Goal: Transaction & Acquisition: Purchase product/service

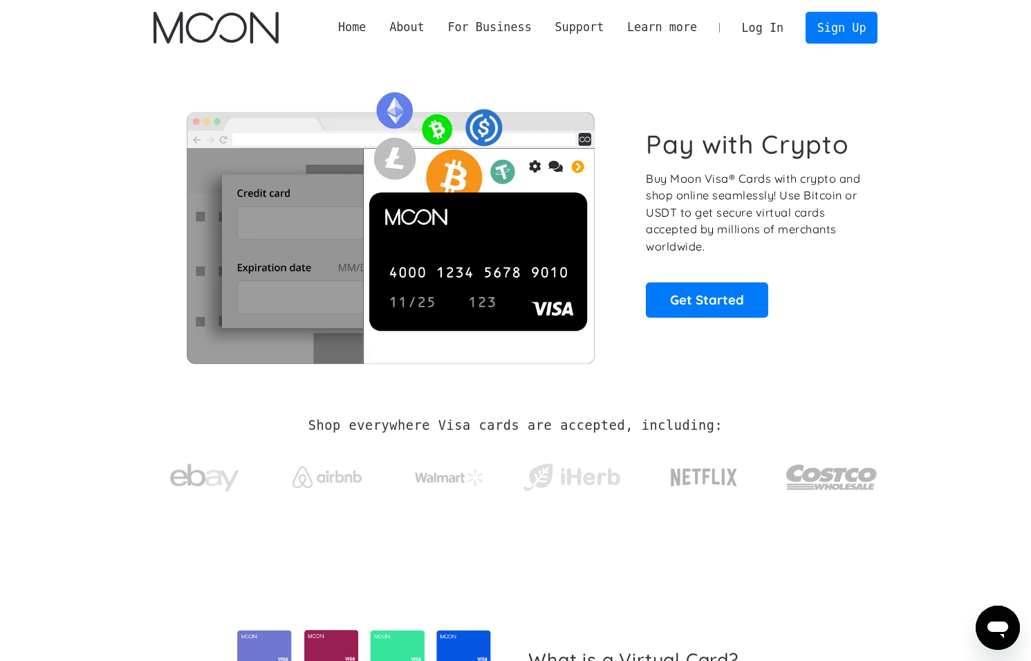
click at [745, 19] on link "Log In" at bounding box center [762, 27] width 65 height 30
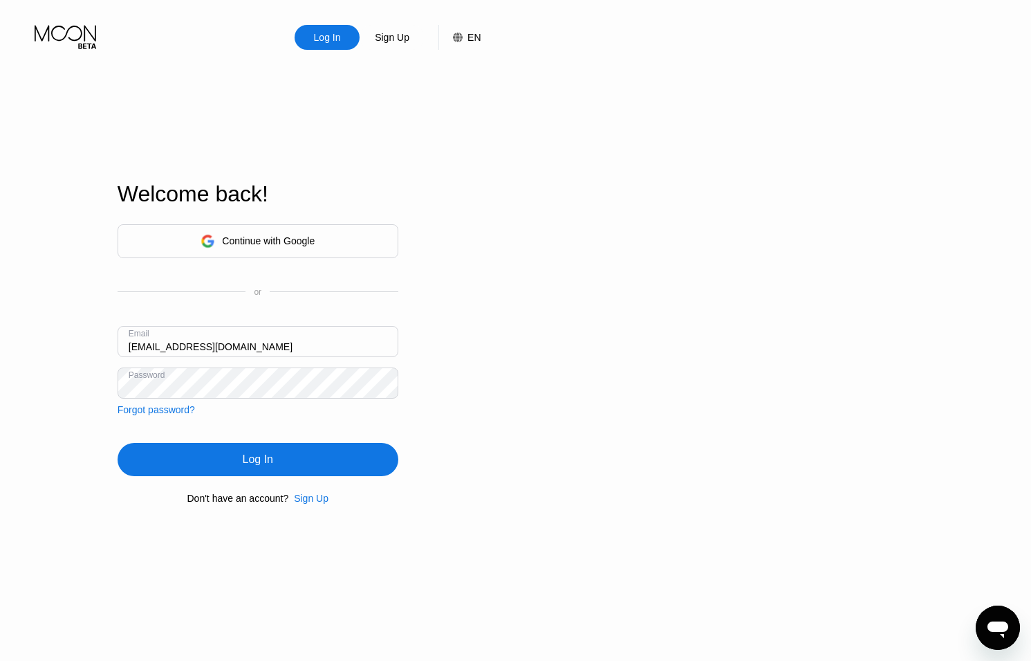
click at [145, 344] on input "[EMAIL_ADDRESS][DOMAIN_NAME]" at bounding box center [258, 341] width 281 height 31
type input "[EMAIL_ADDRESS][DOMAIN_NAME]"
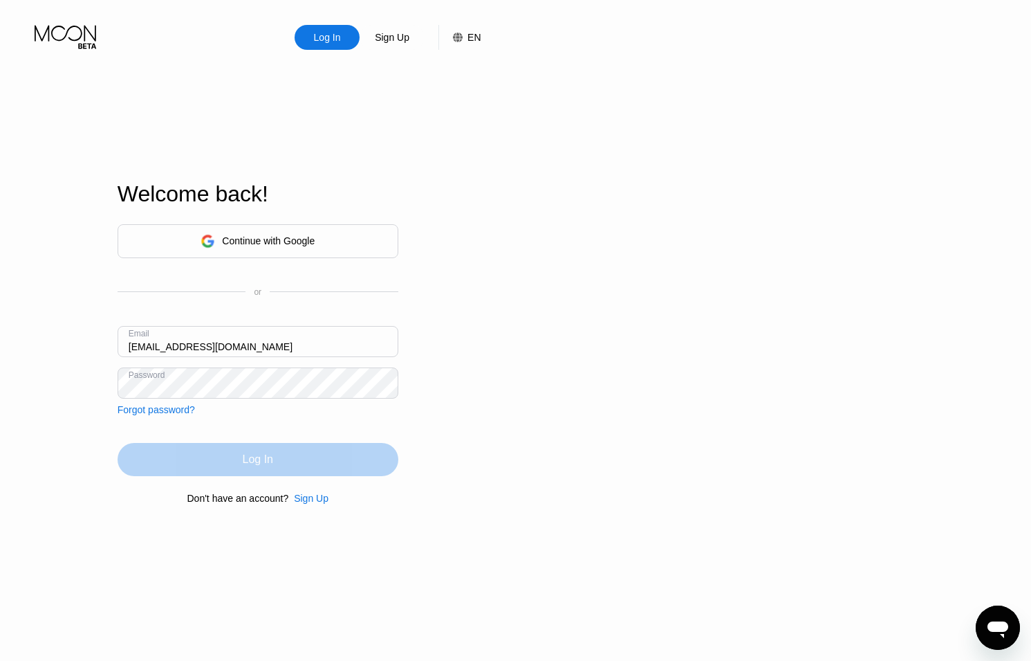
click at [332, 466] on div "Log In" at bounding box center [258, 459] width 281 height 33
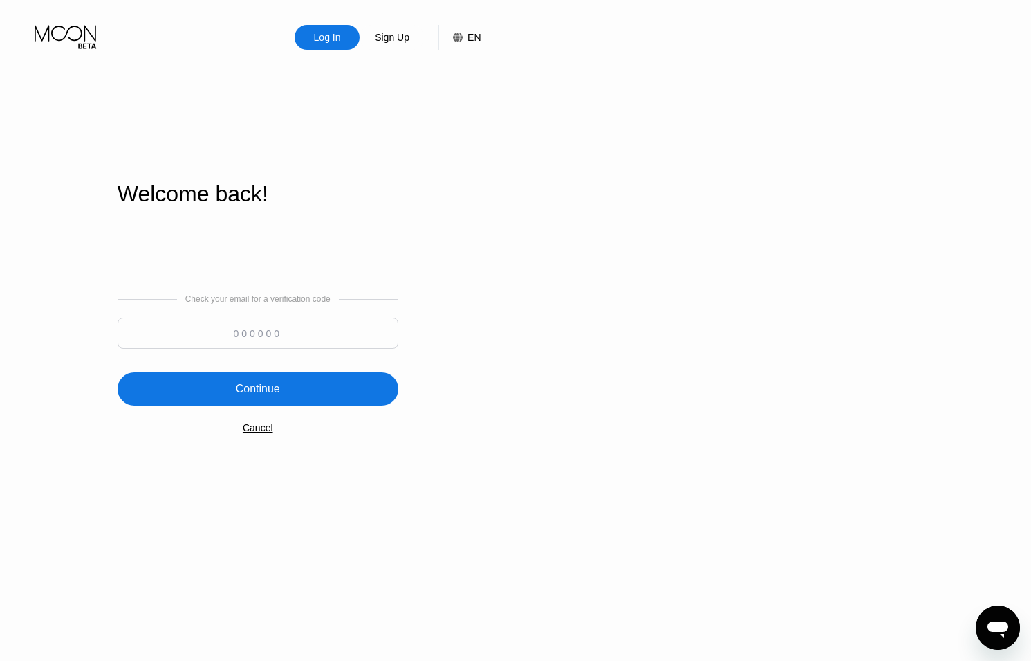
click at [282, 327] on input at bounding box center [258, 333] width 281 height 31
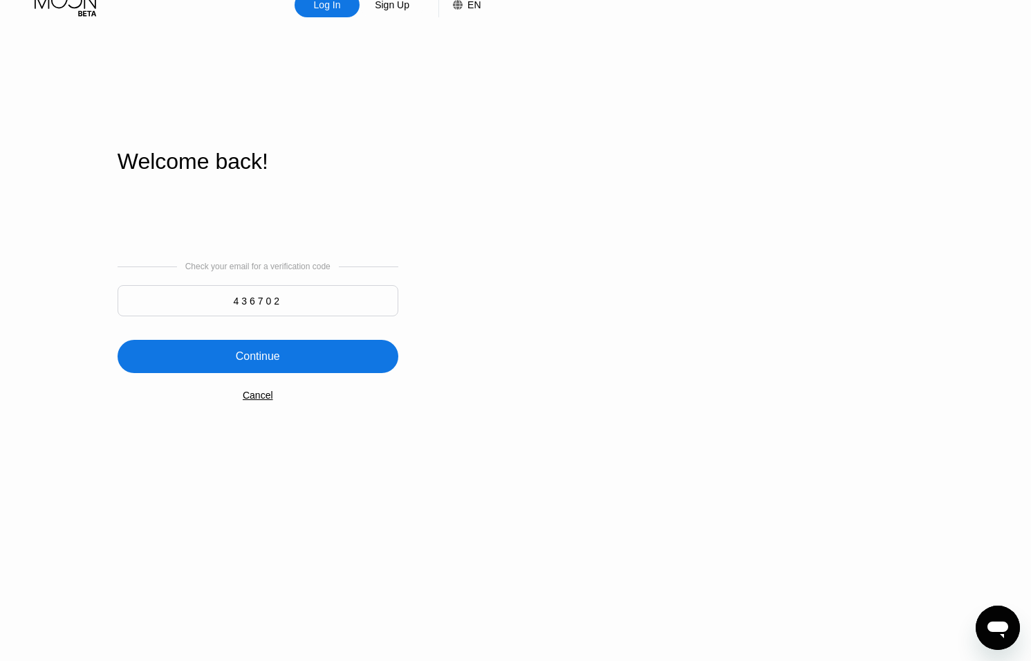
type input "436702"
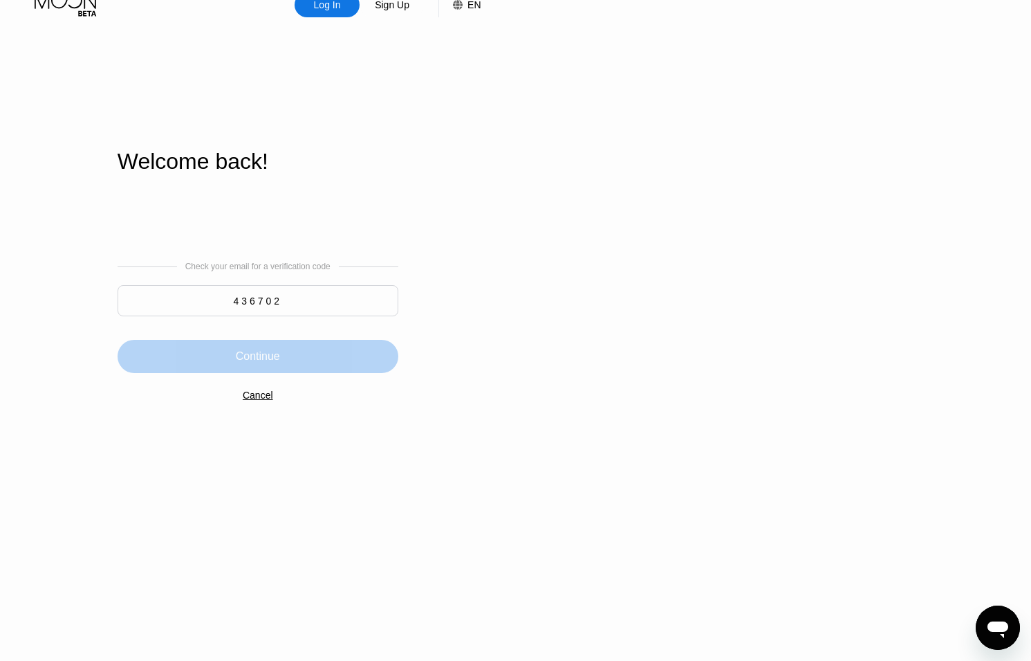
click at [318, 356] on div "Continue" at bounding box center [258, 356] width 281 height 33
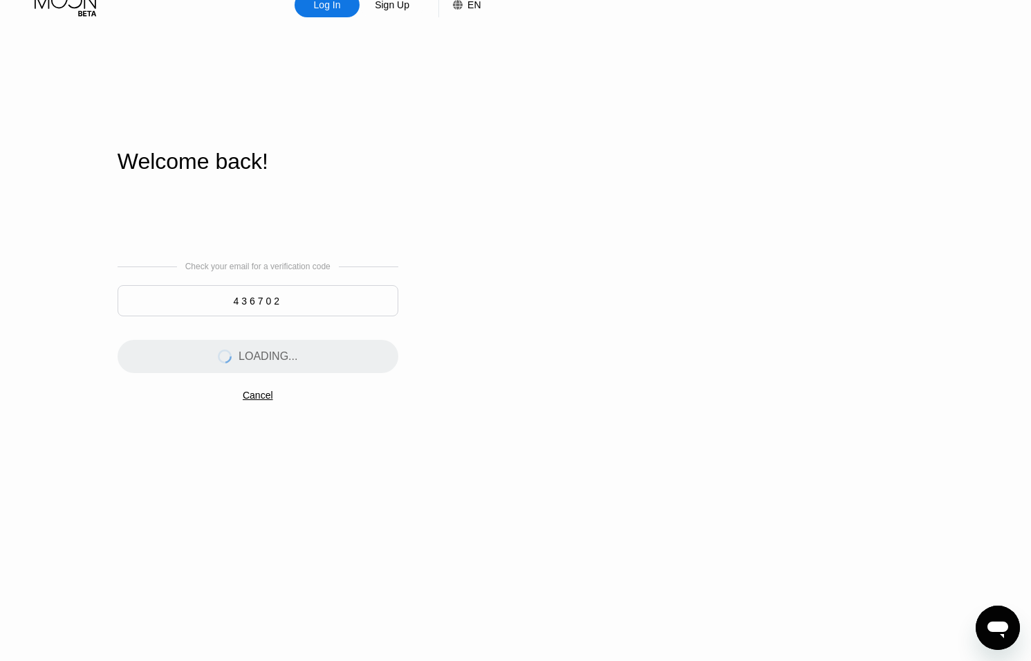
scroll to position [0, 0]
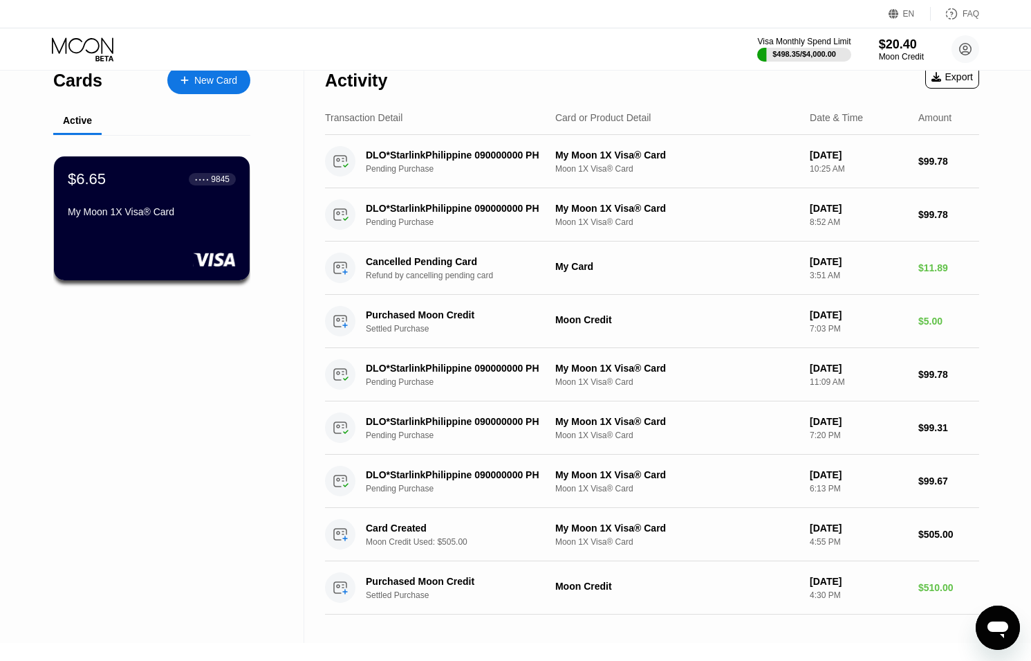
scroll to position [17, 0]
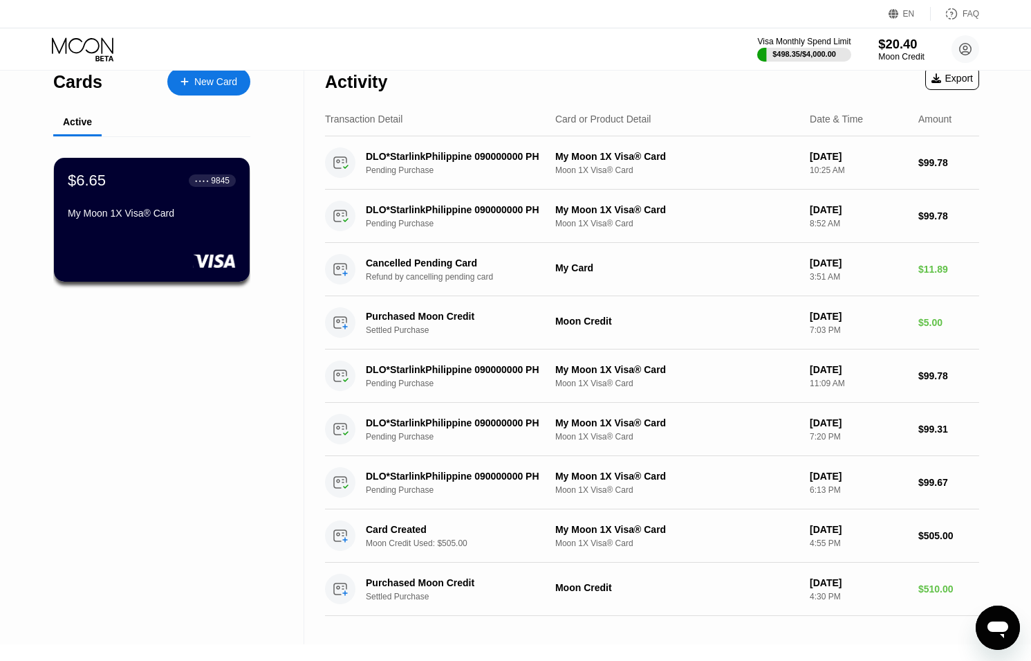
click at [885, 46] on div "$20.40" at bounding box center [902, 44] width 46 height 15
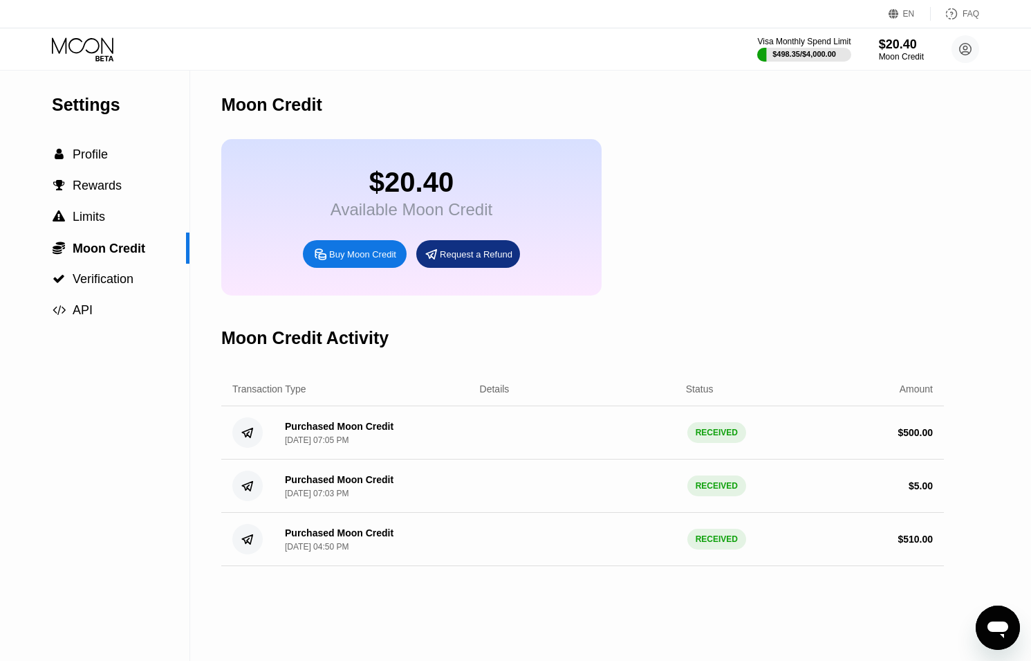
click at [75, 40] on icon at bounding box center [84, 49] width 64 height 24
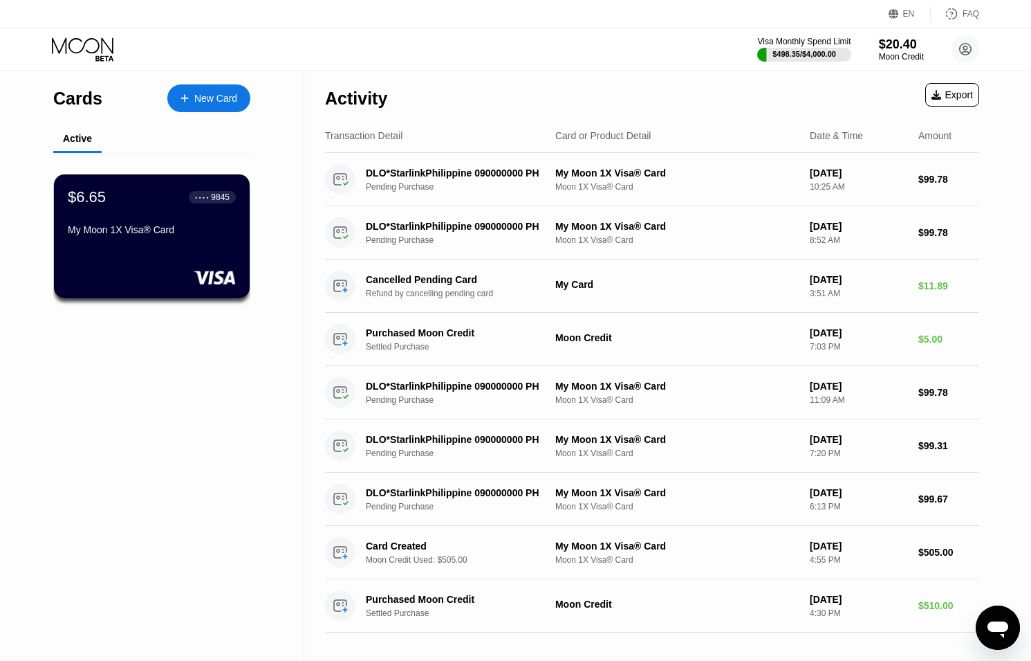
click at [1000, 617] on icon "Open messaging window" at bounding box center [998, 627] width 25 height 25
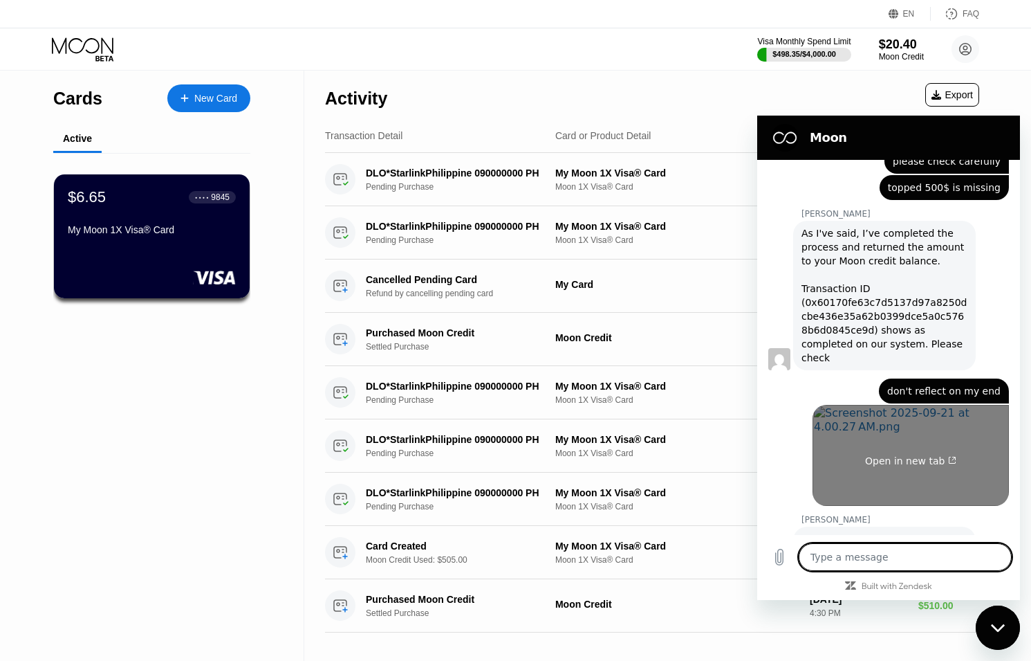
scroll to position [856, 0]
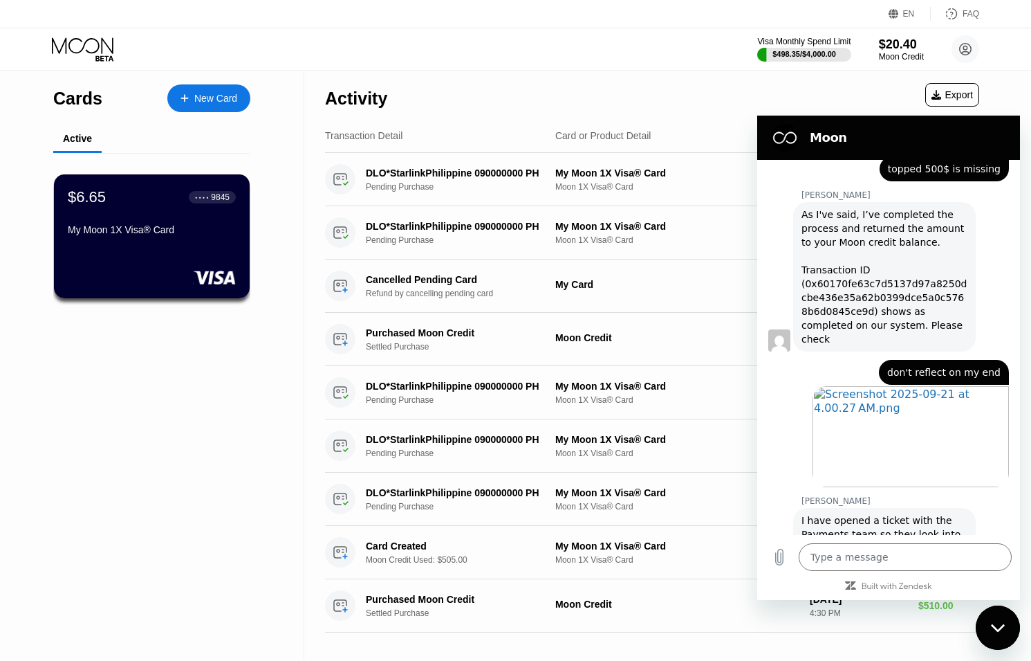
click at [993, 629] on icon "Close messaging window" at bounding box center [998, 627] width 15 height 9
type textarea "x"
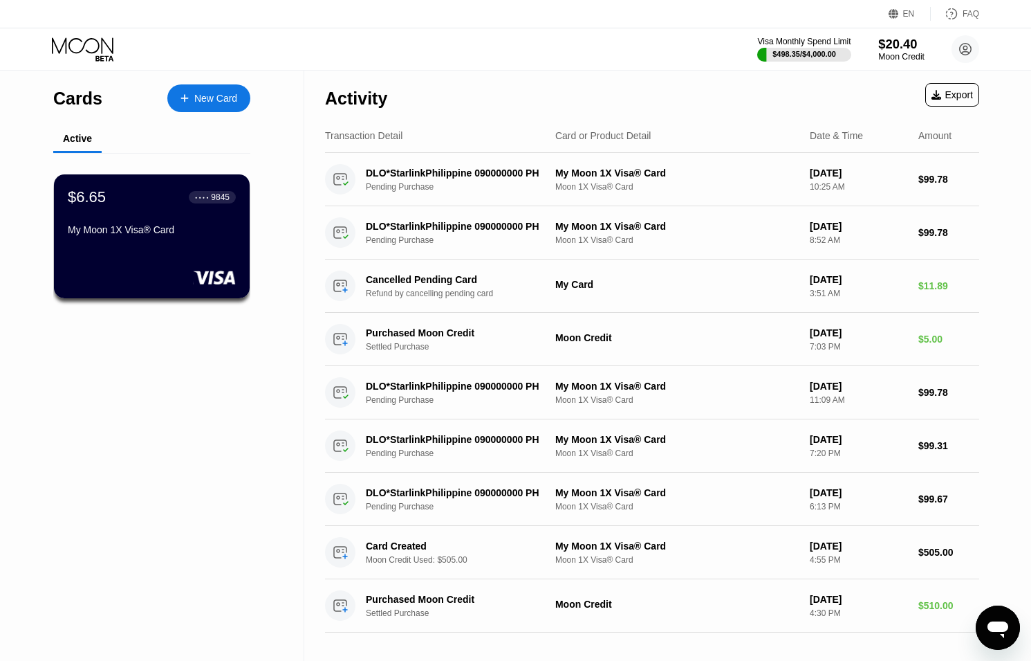
click at [912, 47] on div "$20.40" at bounding box center [902, 44] width 46 height 15
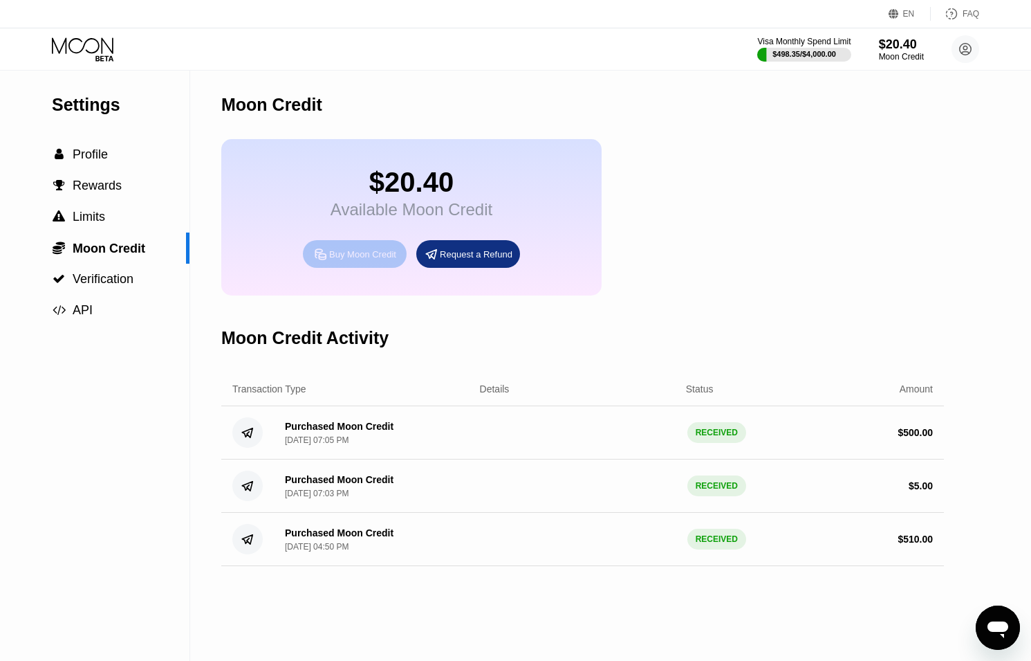
click at [329, 249] on div "Buy Moon Credit" at bounding box center [355, 254] width 104 height 28
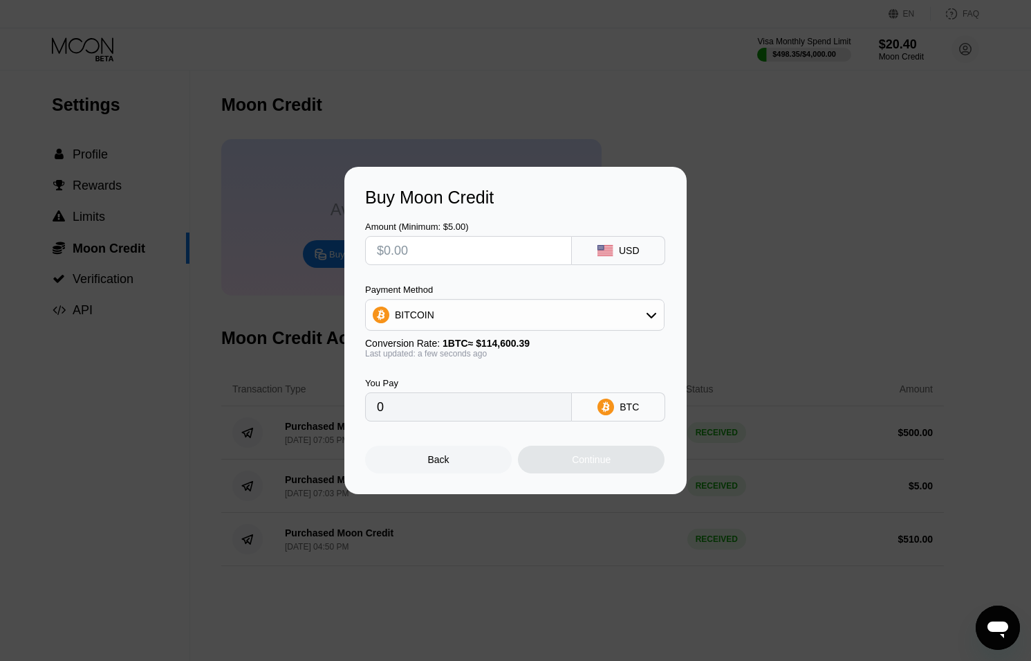
click at [461, 314] on div "BITCOIN" at bounding box center [515, 315] width 298 height 28
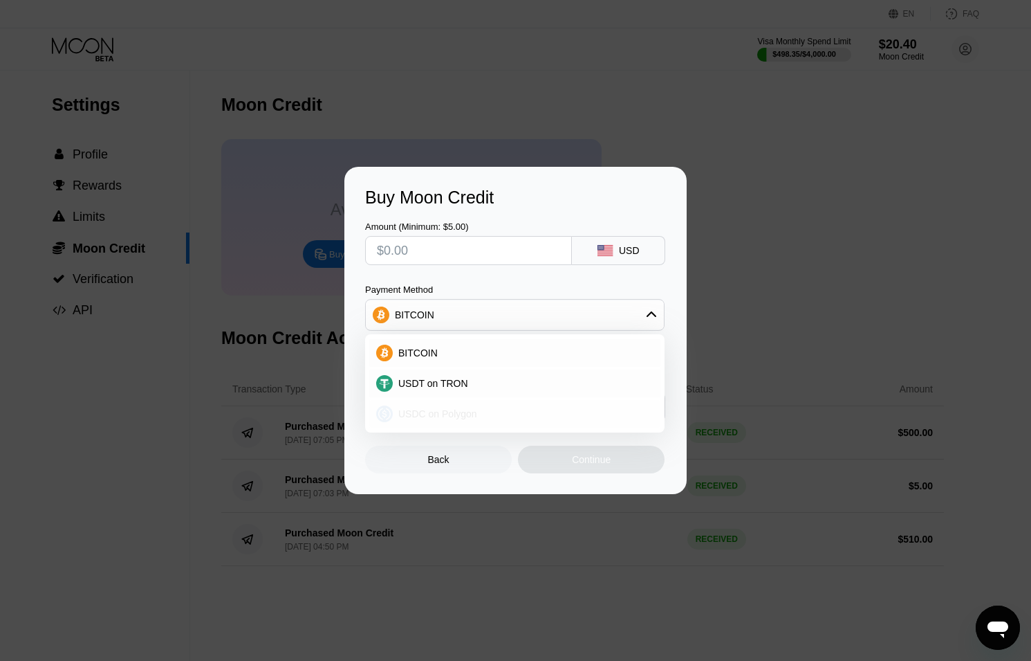
drag, startPoint x: 445, startPoint y: 409, endPoint x: 449, endPoint y: 294, distance: 114.9
click at [445, 409] on span "USDC on Polygon" at bounding box center [437, 413] width 79 height 11
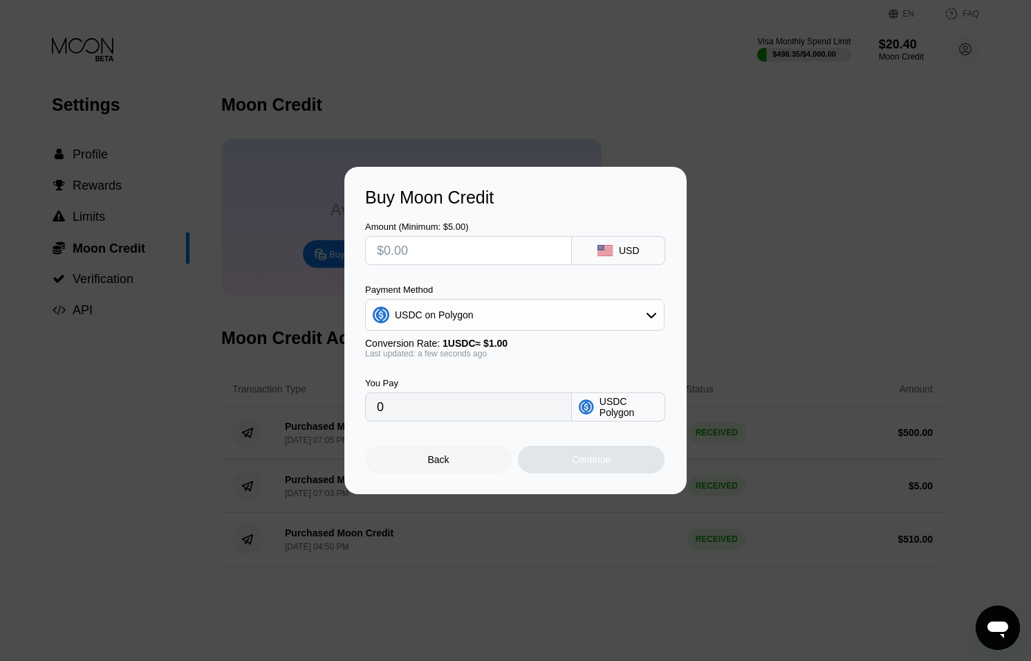
click at [428, 247] on input "text" at bounding box center [468, 251] width 183 height 28
type input "$4"
type input "4.00000000"
type input "$49"
type input "49.00000000"
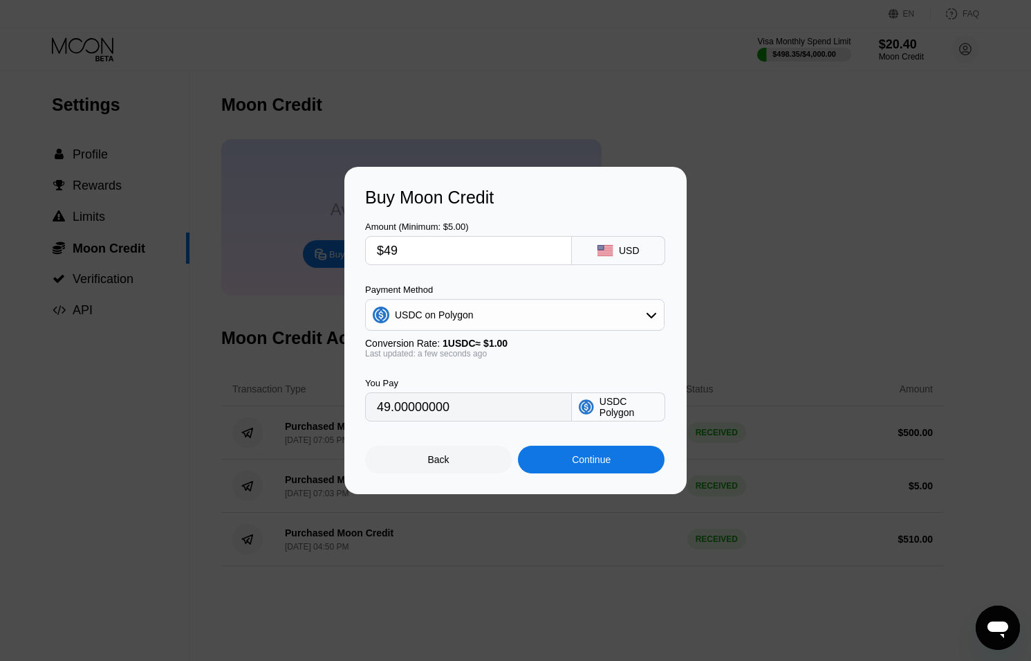
type input "$490"
type input "490.00000000"
type input "$490"
click at [627, 468] on div "Continue" at bounding box center [591, 459] width 147 height 28
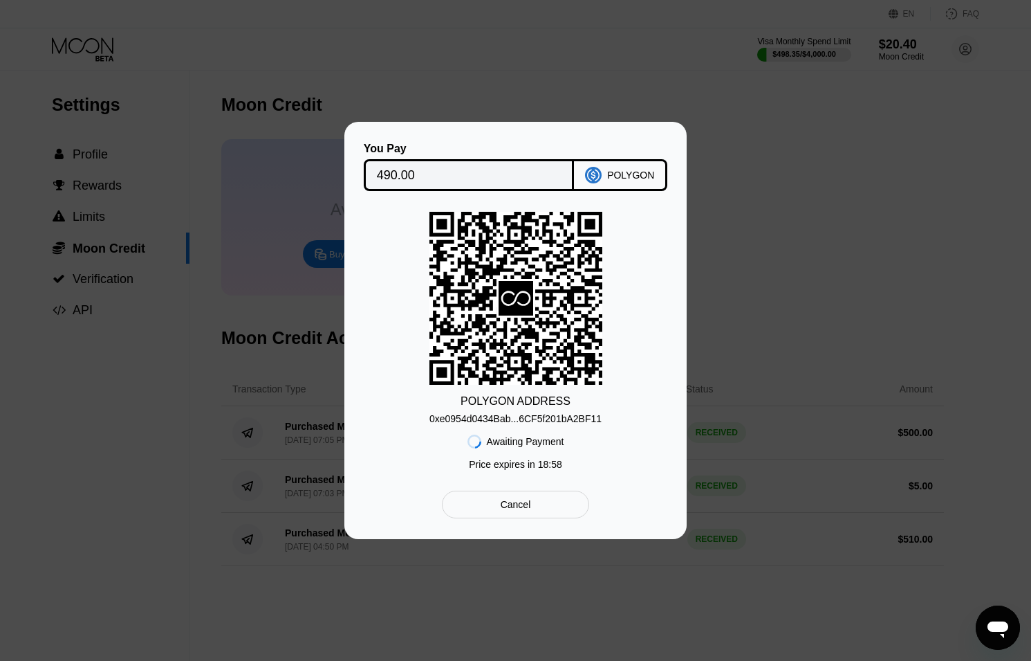
click at [525, 412] on div "0xe0954d0434Bab...6CF5f201bA2BF11" at bounding box center [516, 415] width 172 height 17
click at [529, 425] on div "Awaiting Payment Price expires in 18 : 43" at bounding box center [516, 450] width 97 height 53
click at [535, 417] on div "0xe0954d0434Bab...6CF5f201bA2BF11" at bounding box center [516, 418] width 172 height 11
click at [550, 416] on div "0xe0954d0434Bab...6CF5f201bA2BF11" at bounding box center [516, 418] width 172 height 11
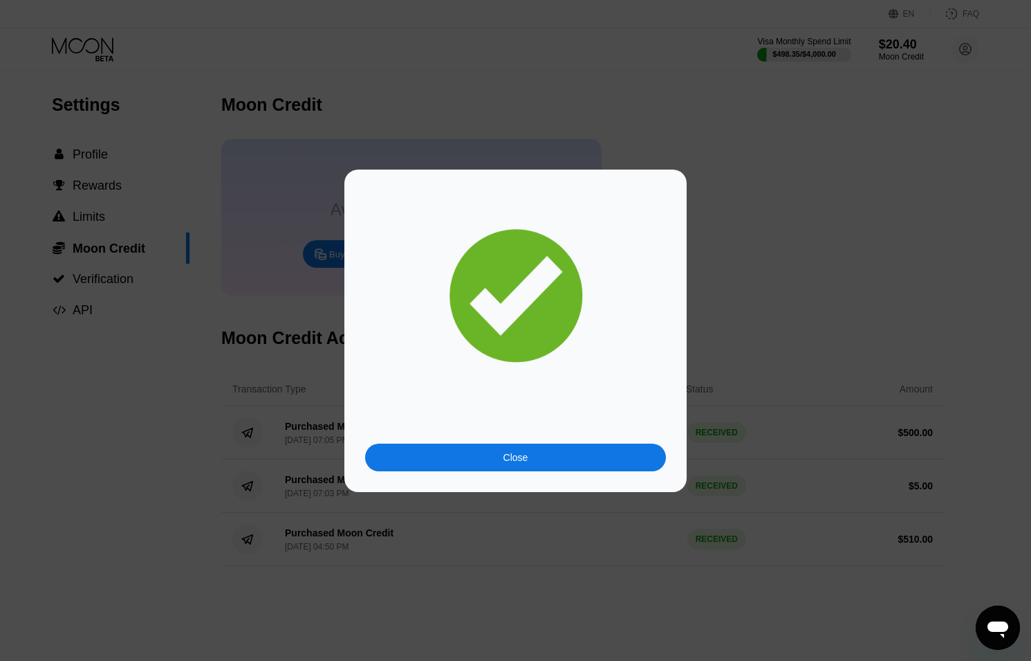
click at [544, 457] on div "Close" at bounding box center [515, 457] width 301 height 28
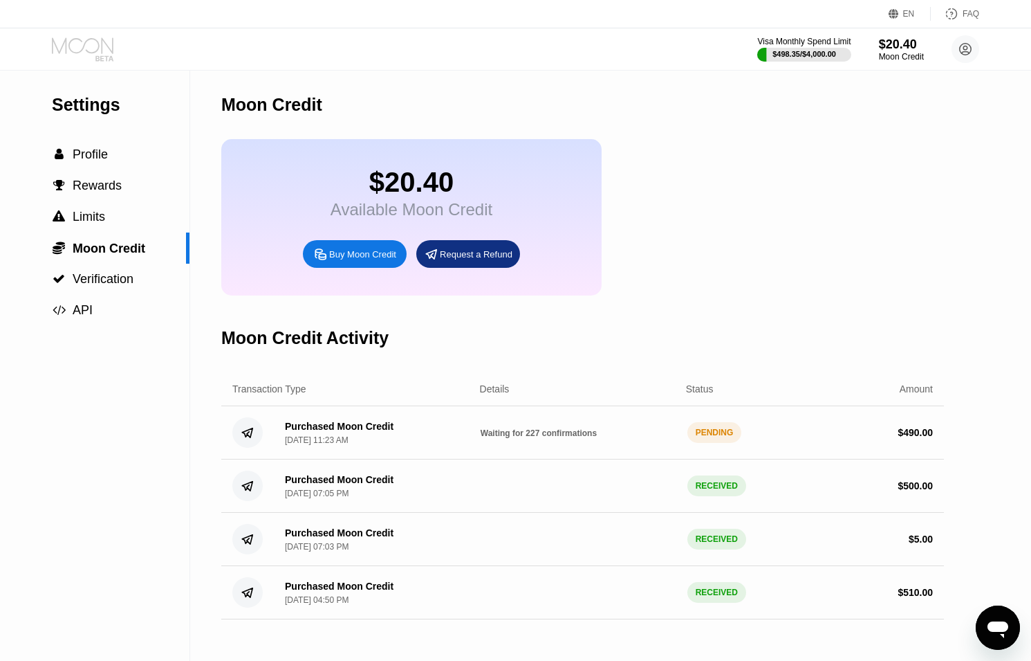
click at [82, 38] on icon at bounding box center [84, 49] width 64 height 24
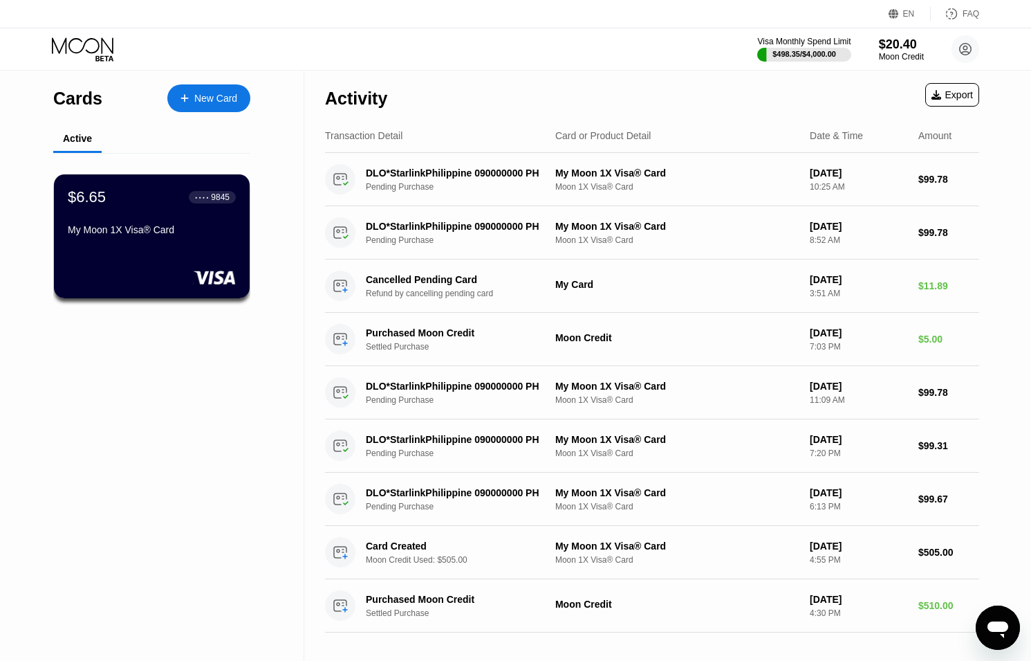
click at [993, 625] on icon "Open messaging window" at bounding box center [998, 629] width 21 height 17
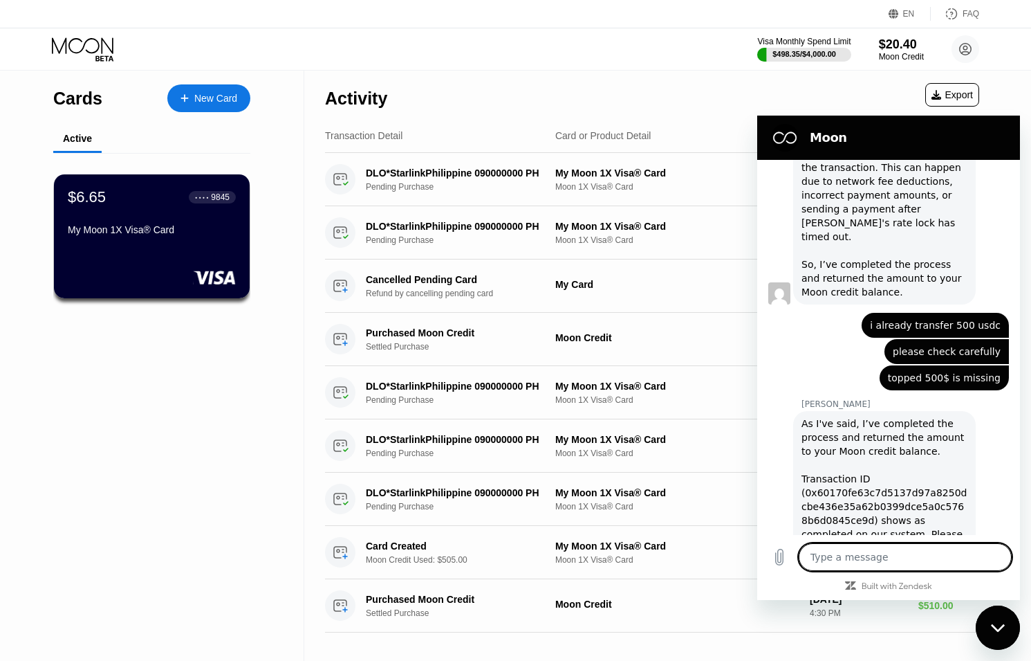
scroll to position [856, 0]
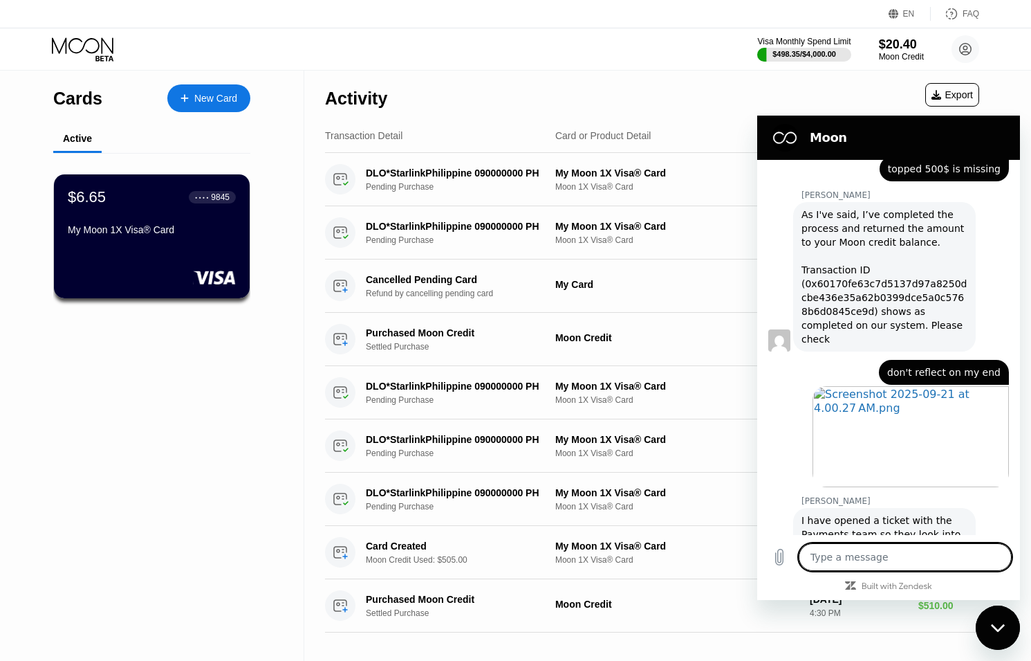
click at [984, 627] on div "Close messaging window" at bounding box center [998, 628] width 42 height 42
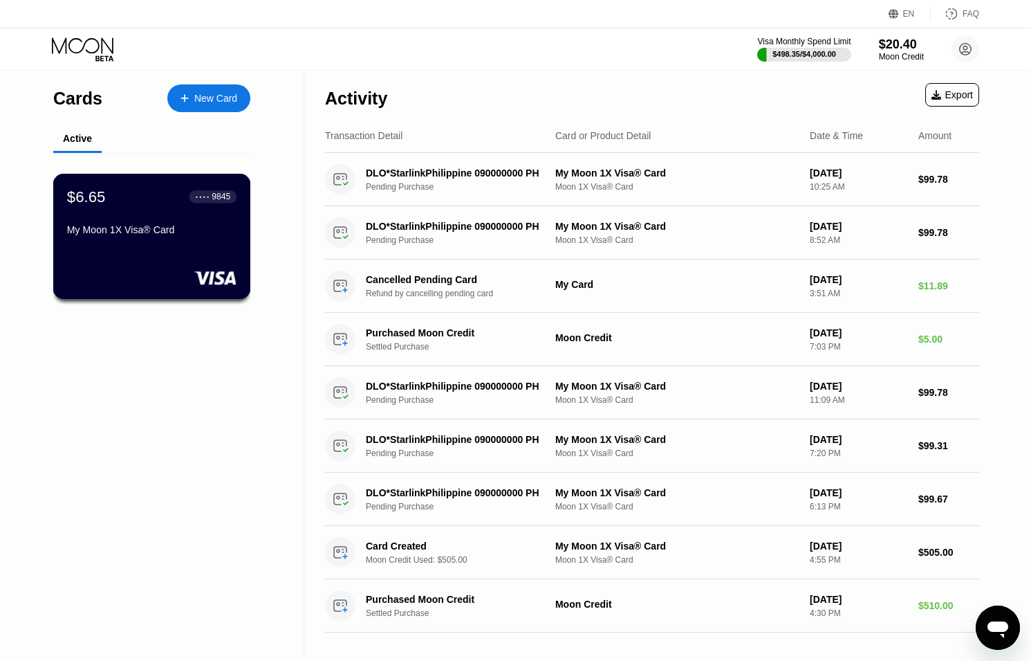
click at [176, 235] on div "My Moon 1X Visa® Card" at bounding box center [151, 229] width 169 height 11
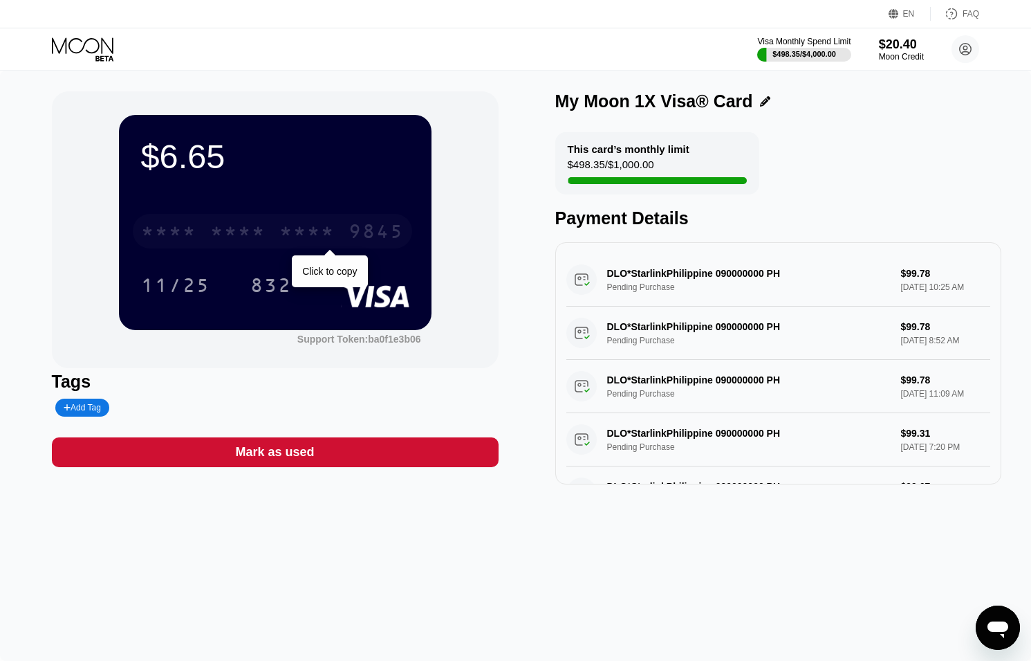
click at [277, 235] on div "* * * * * * * * * * * * 9845" at bounding box center [272, 231] width 279 height 35
click at [93, 55] on icon at bounding box center [84, 49] width 64 height 24
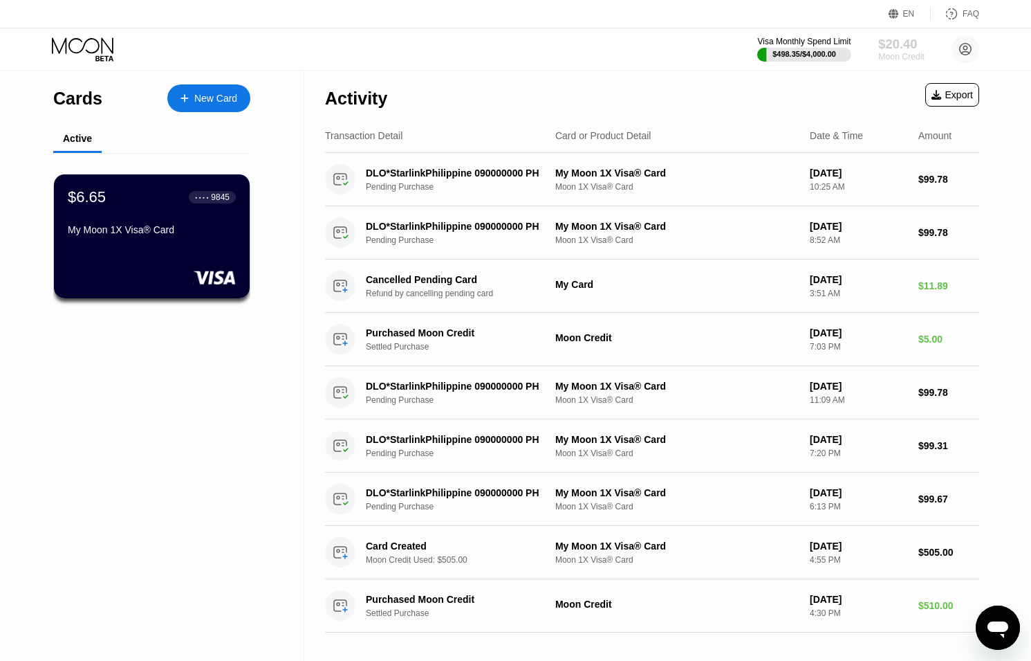
click at [900, 50] on div "$20.40" at bounding box center [902, 44] width 46 height 15
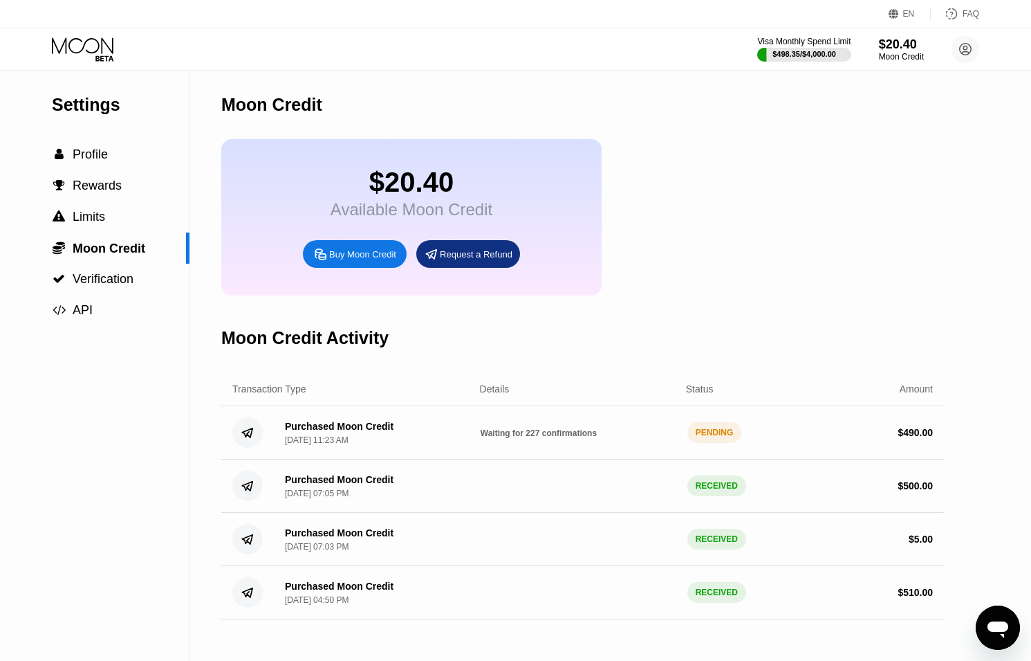
click at [989, 618] on icon "Open messaging window" at bounding box center [998, 627] width 25 height 25
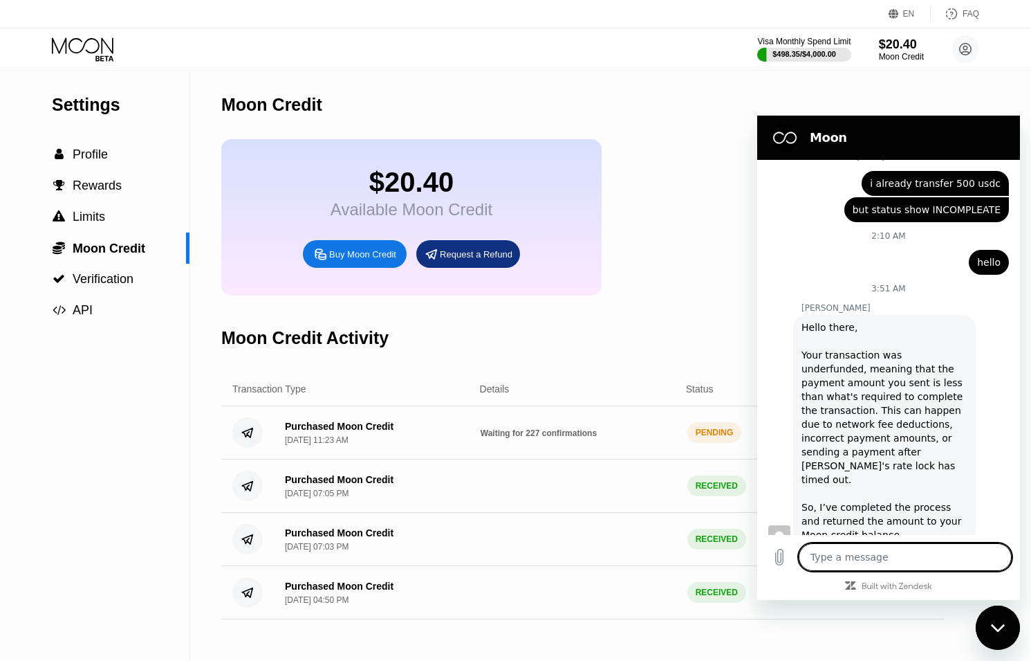
scroll to position [856, 0]
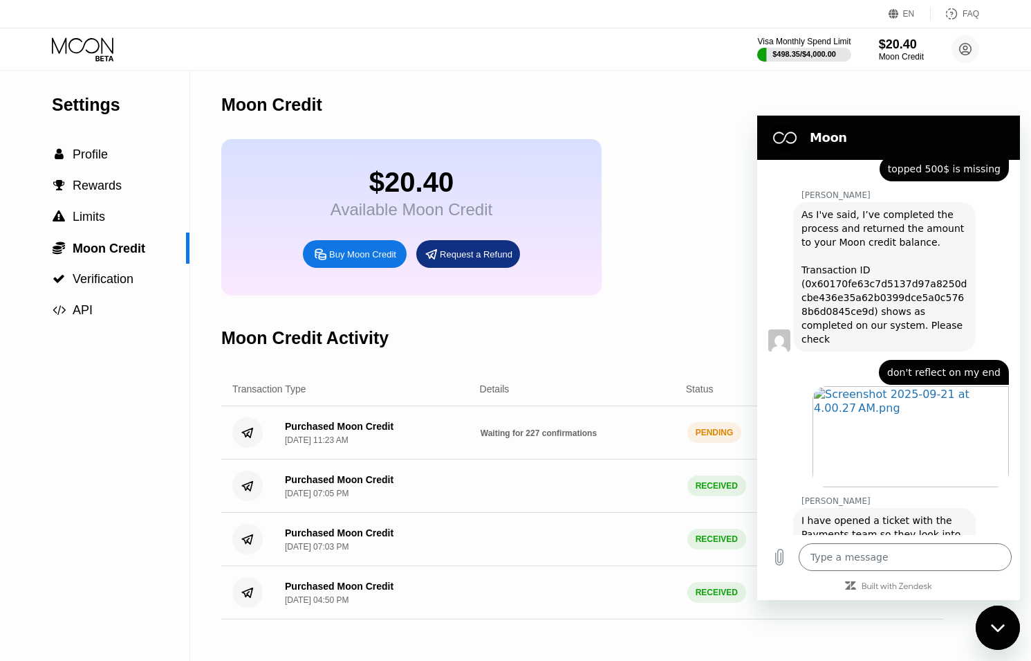
click at [997, 625] on icon "Close messaging window" at bounding box center [998, 627] width 15 height 9
type textarea "x"
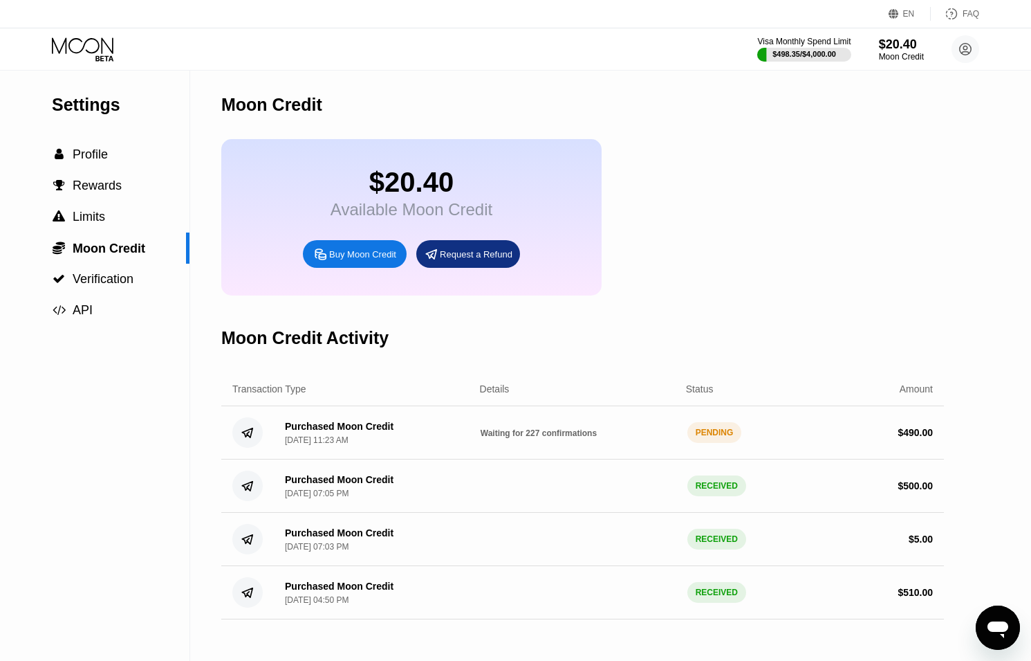
click at [81, 40] on icon at bounding box center [83, 45] width 62 height 16
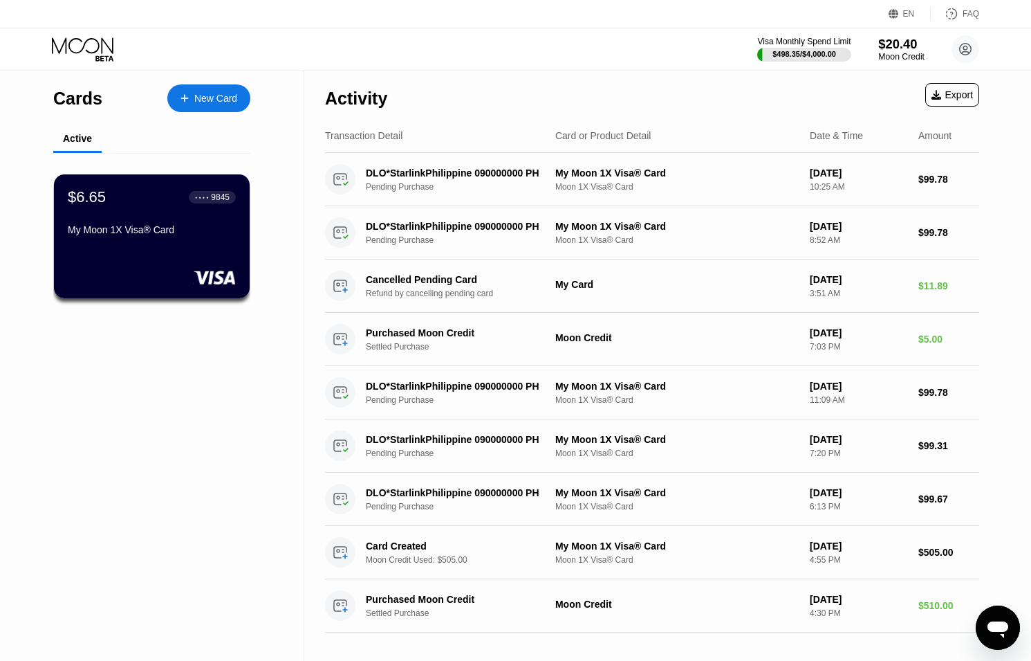
click at [893, 50] on div "$20.40" at bounding box center [902, 44] width 46 height 15
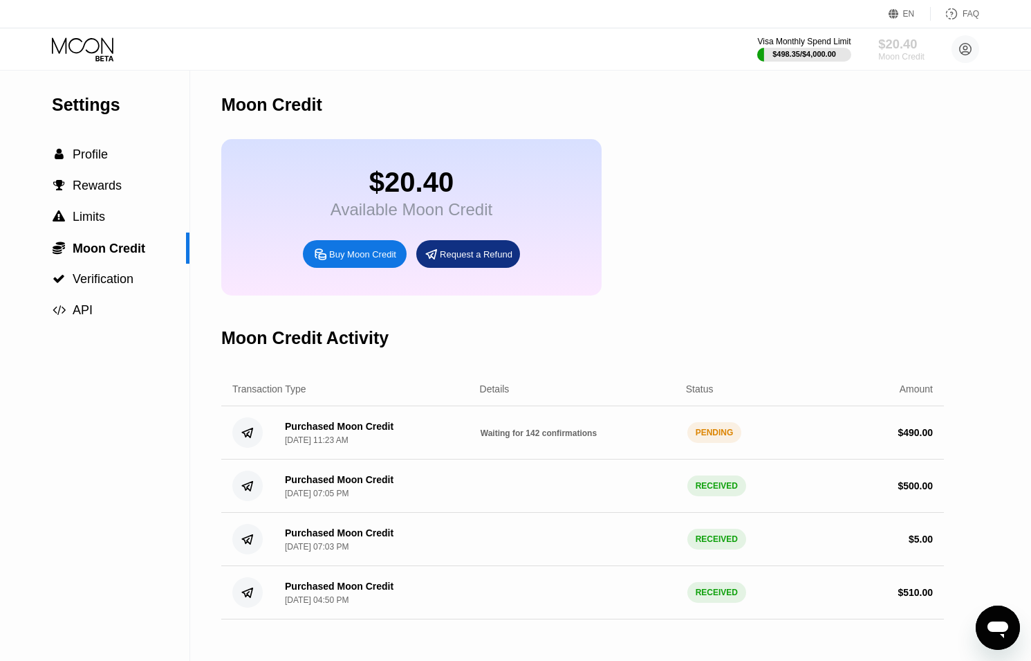
click at [906, 41] on div "$20.40" at bounding box center [902, 44] width 46 height 15
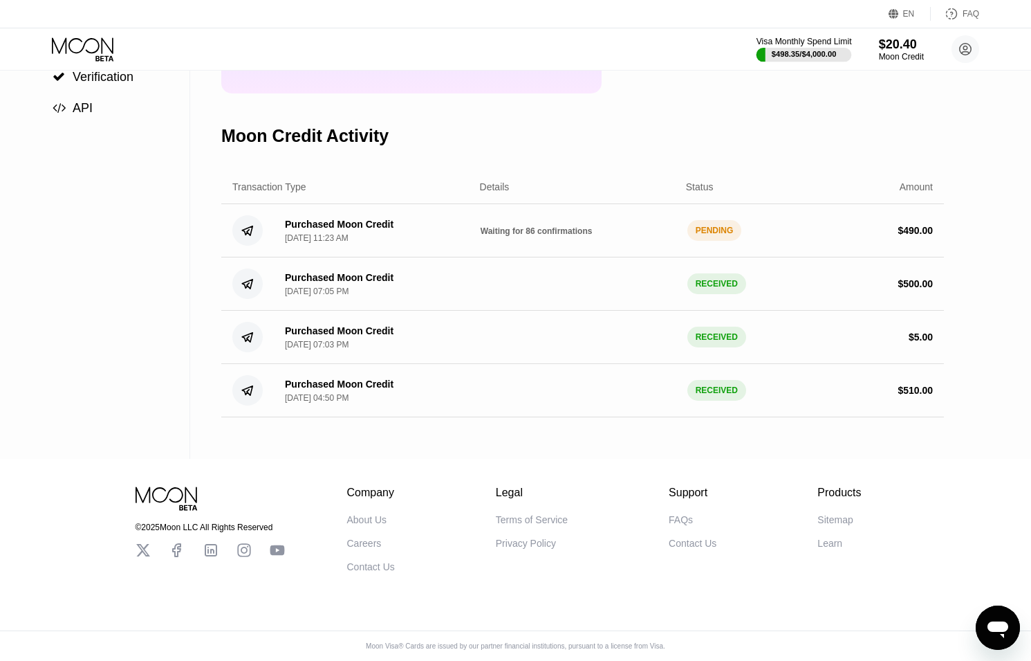
click at [809, 50] on div "$498.35 / $4,000.00" at bounding box center [804, 54] width 65 height 8
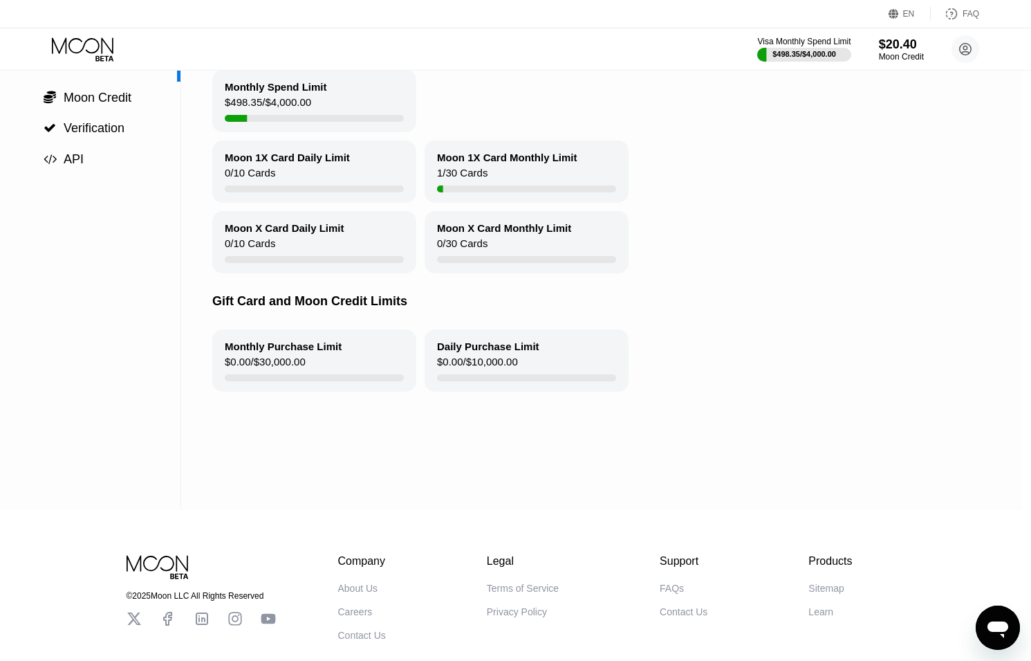
scroll to position [221, 9]
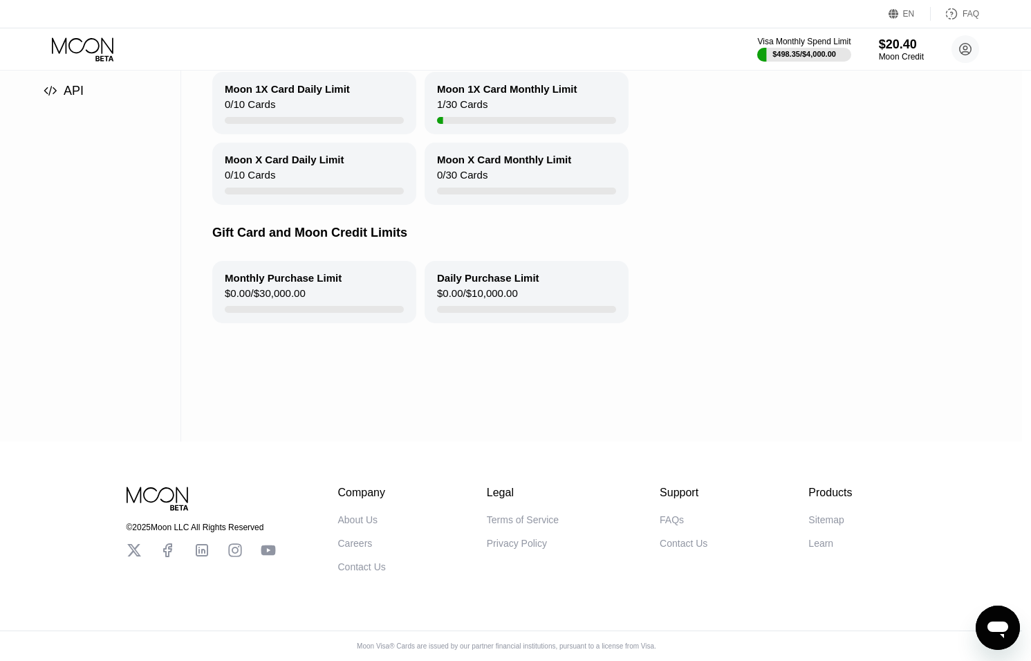
click at [980, 605] on div "© 2025 Moon LLC All Rights Reserved Company About Us Careers Contact Us Legal T…" at bounding box center [506, 560] width 1031 height 202
click at [986, 612] on div "Open messaging window" at bounding box center [998, 628] width 42 height 42
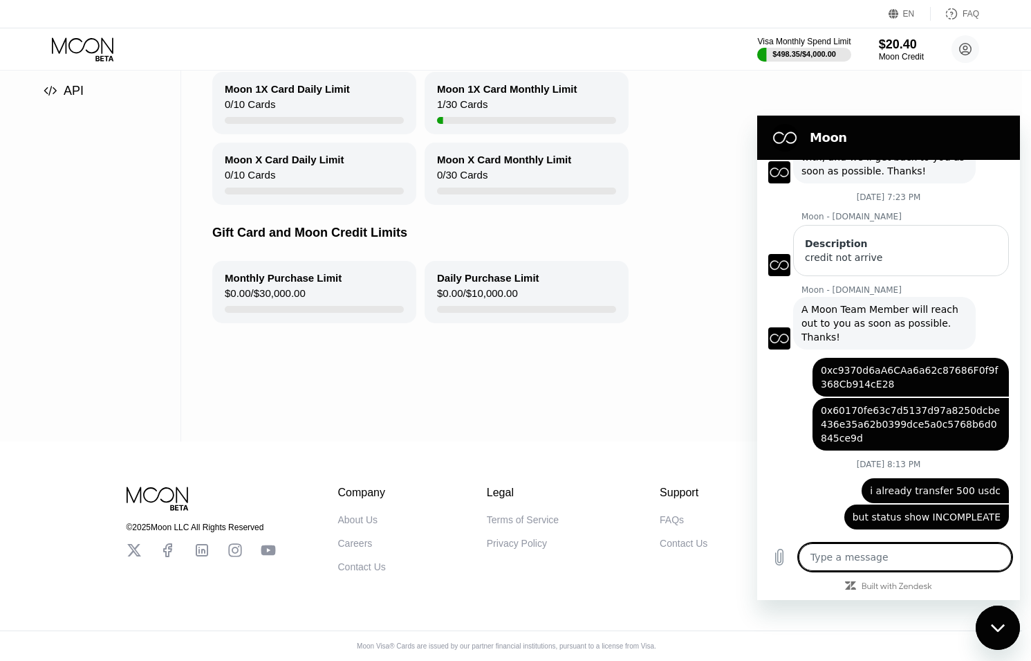
scroll to position [0, 0]
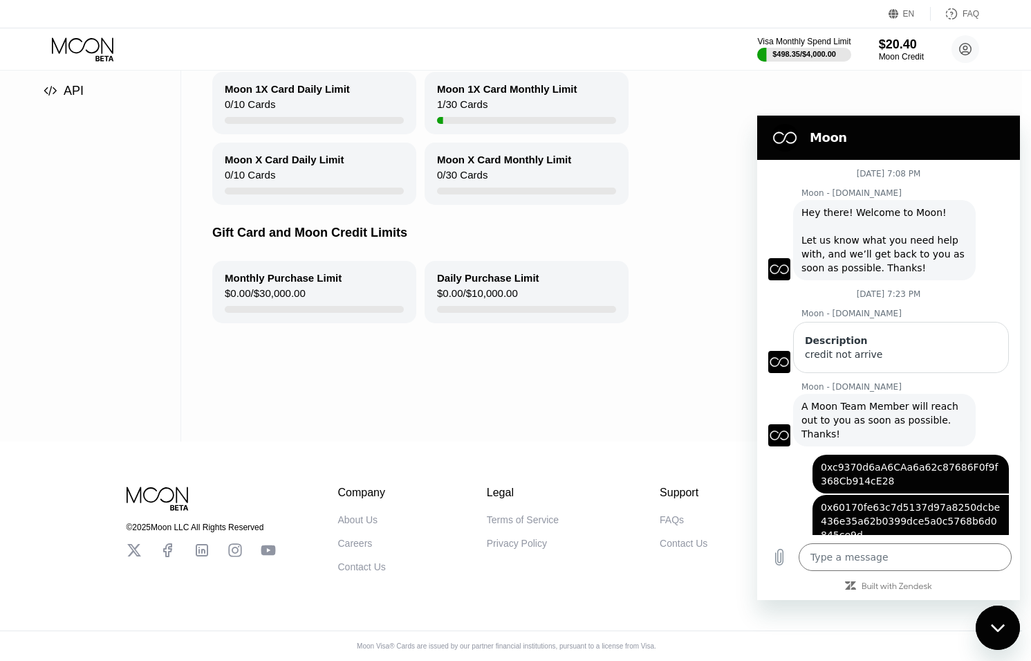
click at [782, 139] on figure at bounding box center [785, 138] width 28 height 28
click at [823, 140] on h2 "Moon" at bounding box center [908, 137] width 196 height 17
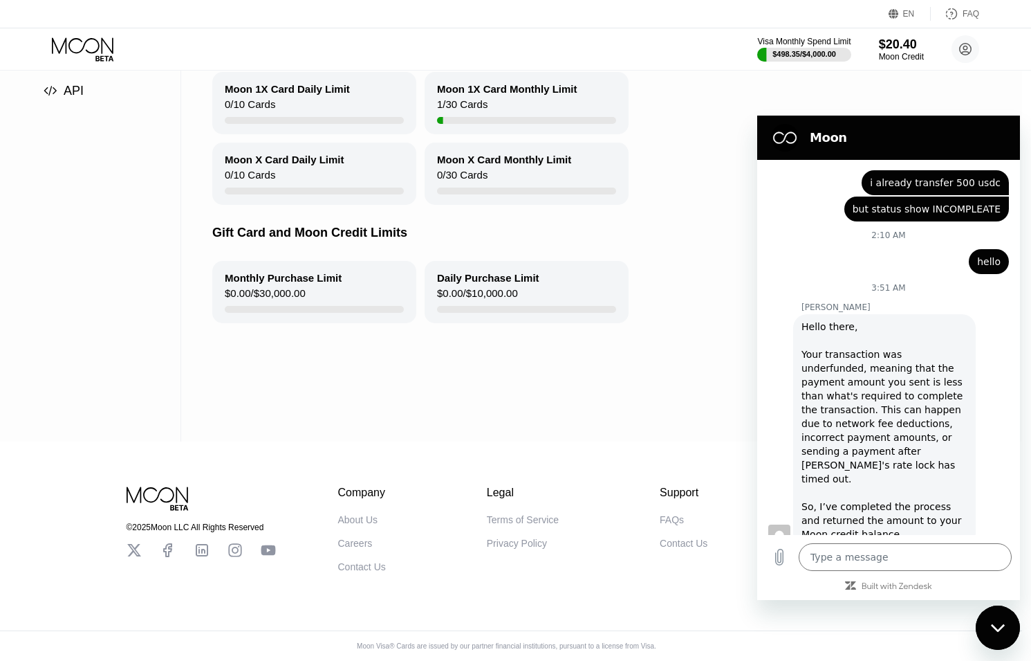
scroll to position [856, 0]
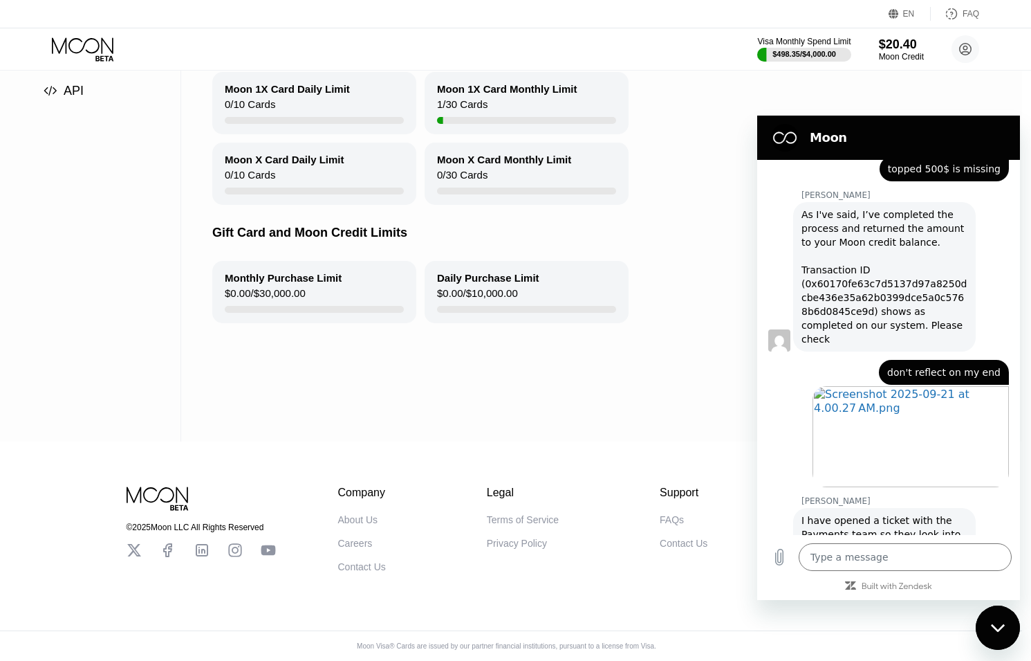
click at [1003, 627] on icon "Close messaging window" at bounding box center [998, 627] width 15 height 9
type textarea "x"
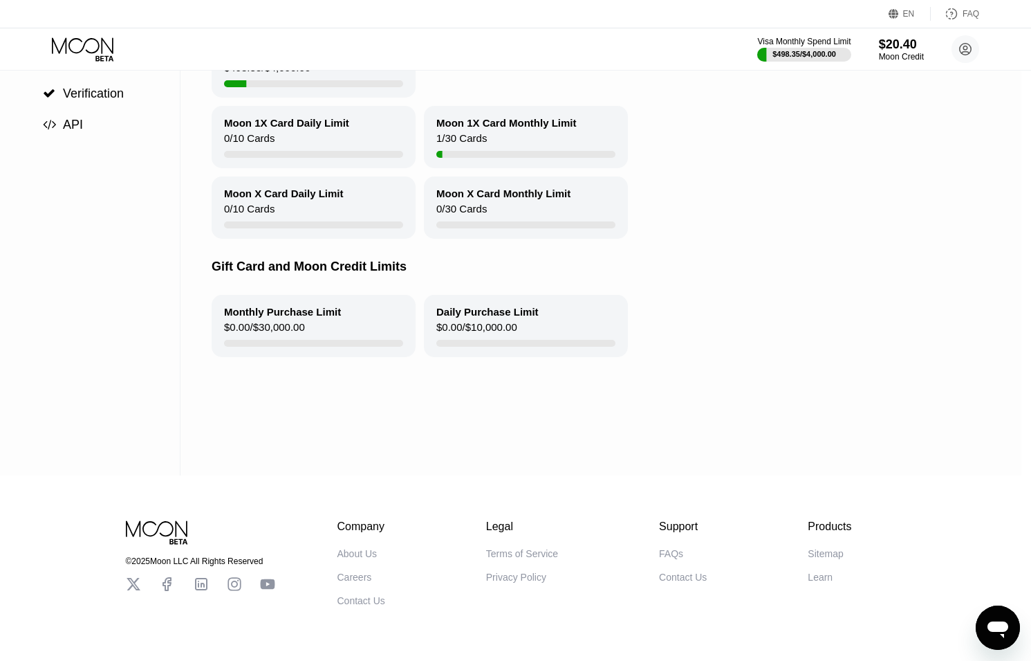
scroll to position [221, 10]
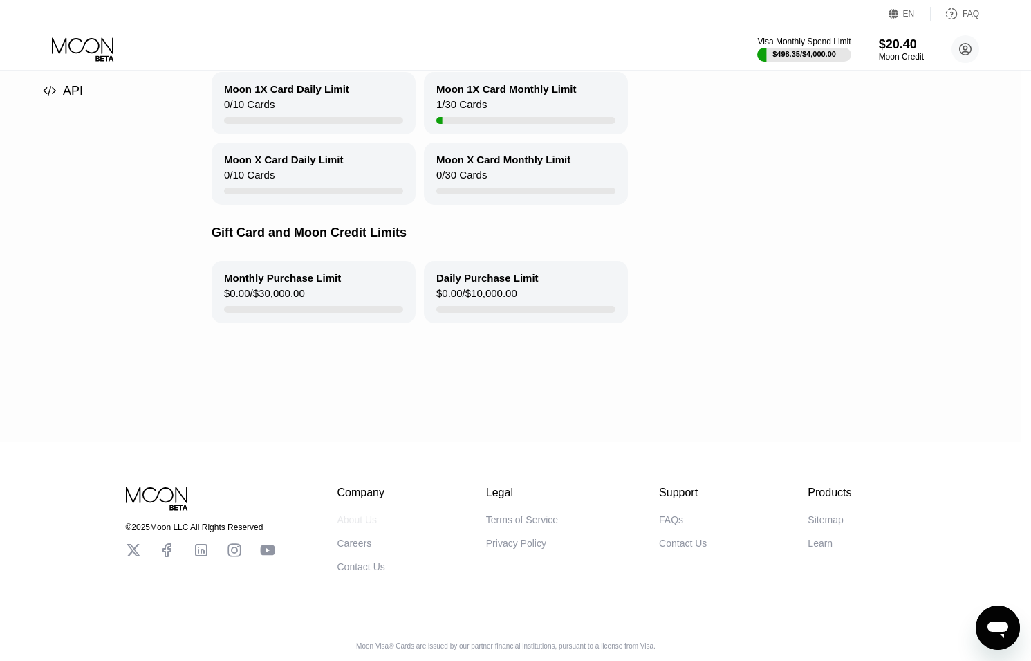
click at [353, 522] on div "About Us" at bounding box center [358, 519] width 40 height 11
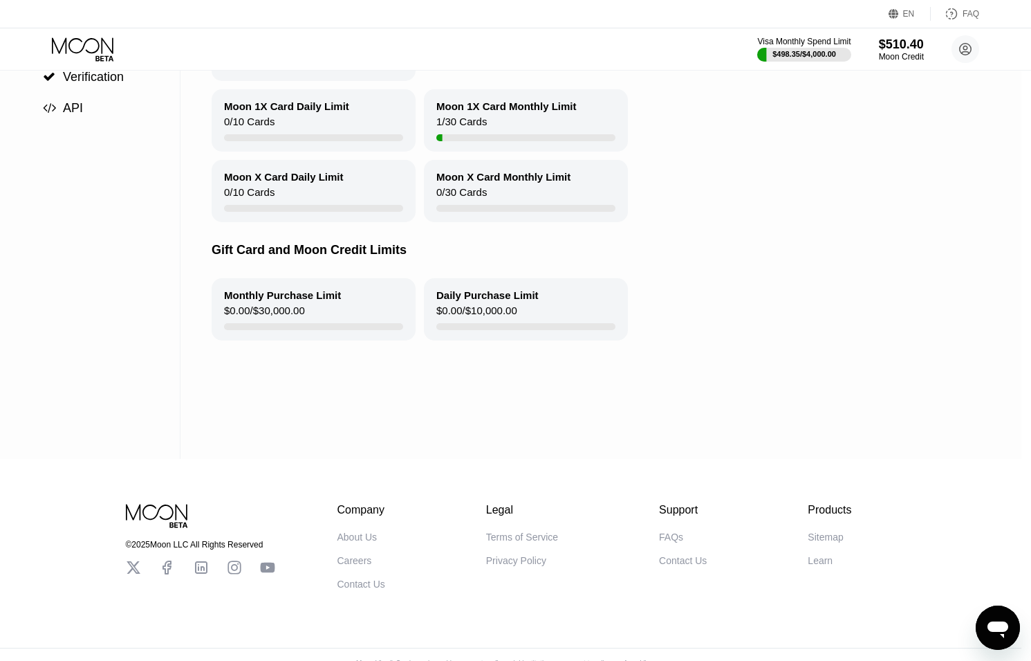
click at [896, 48] on div "$510.40" at bounding box center [901, 44] width 45 height 15
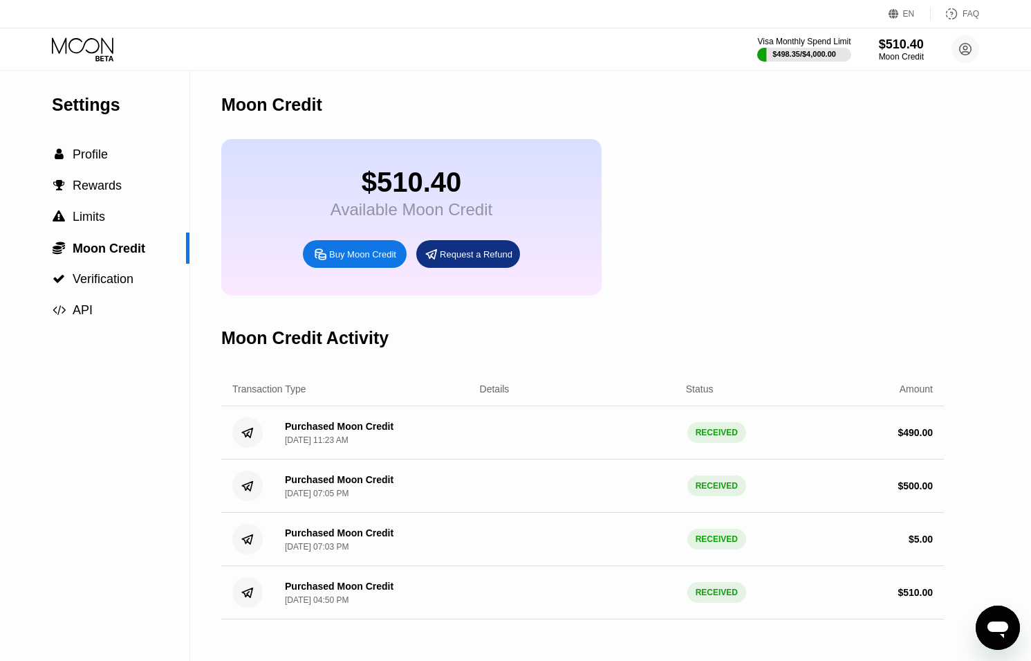
click at [105, 64] on div "Visa Monthly Spend Limit $498.35 / $4,000.00 $510.40 Moon Credit sep@dithailand…" at bounding box center [515, 49] width 1031 height 42
click at [102, 55] on icon at bounding box center [104, 58] width 18 height 6
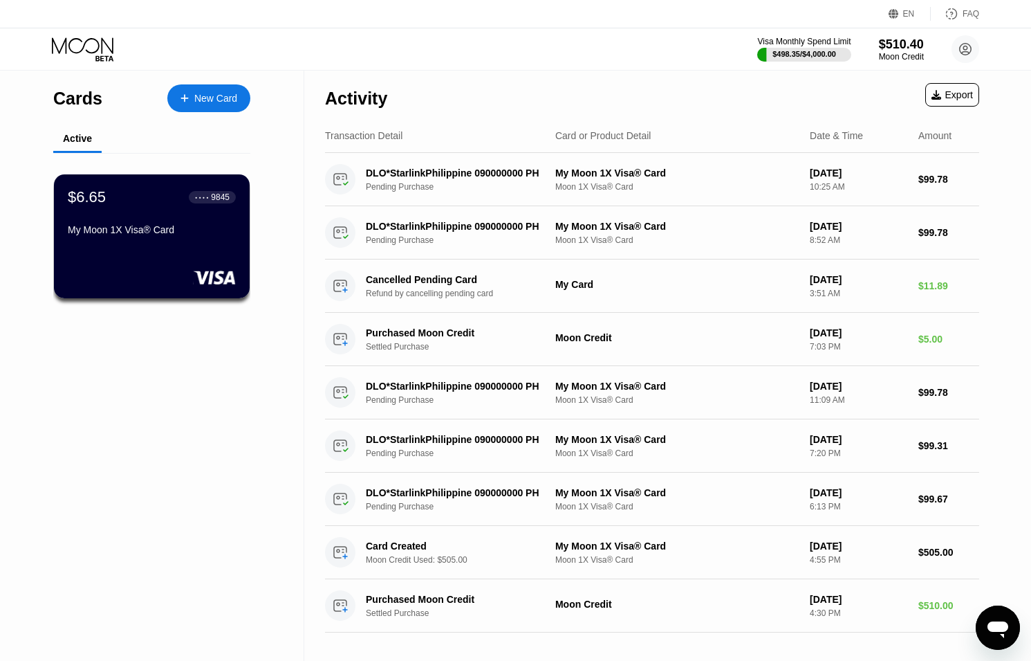
click at [203, 93] on div "New Card" at bounding box center [215, 99] width 43 height 12
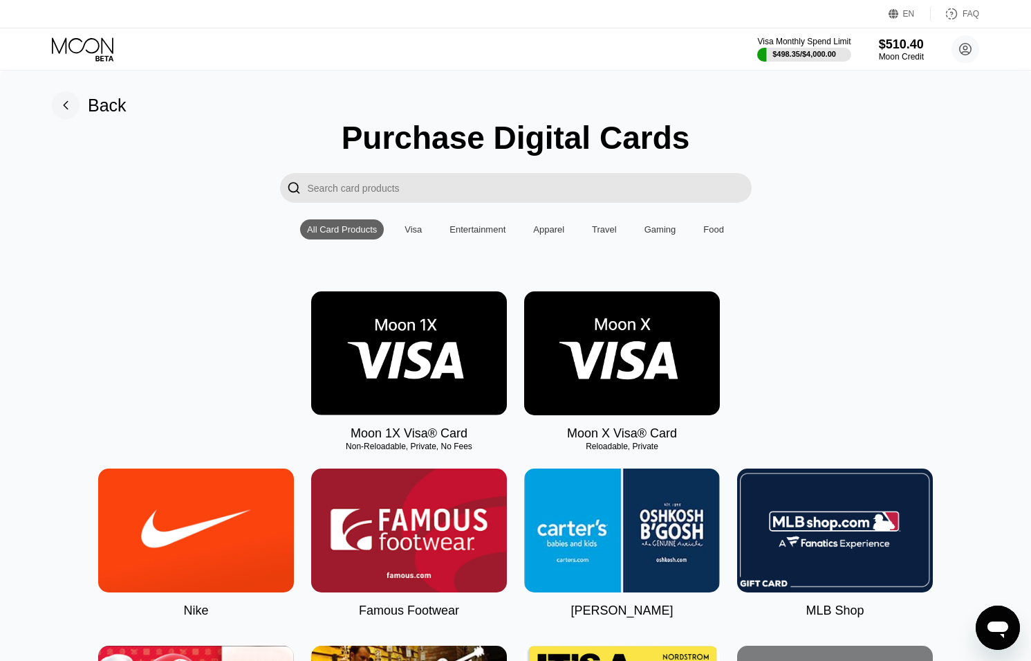
click at [383, 315] on img at bounding box center [409, 353] width 196 height 124
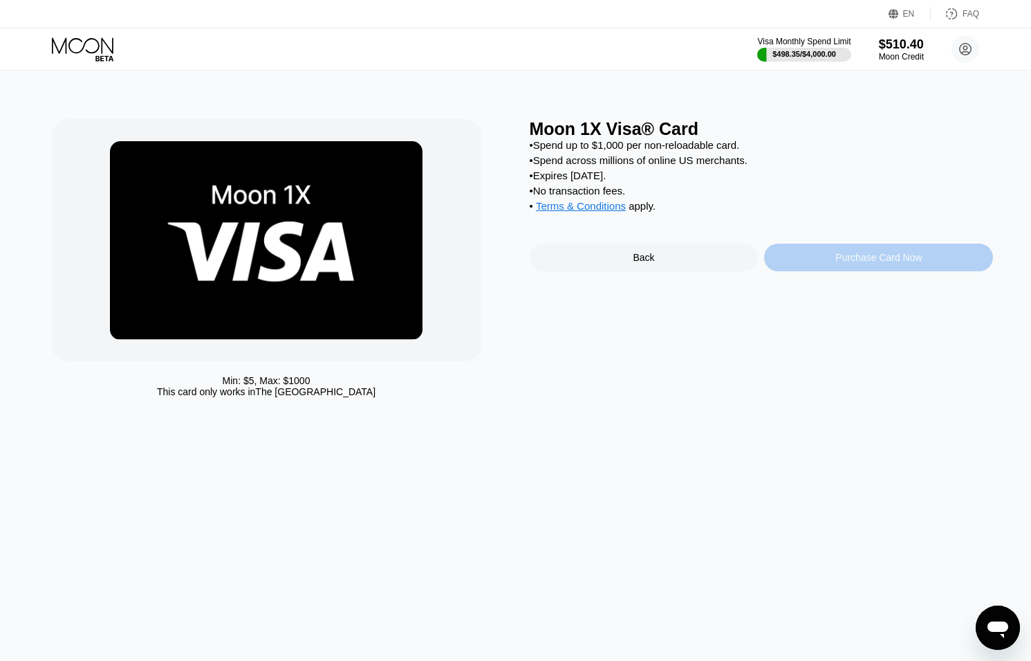
click at [849, 256] on div "Purchase Card Now" at bounding box center [879, 257] width 86 height 11
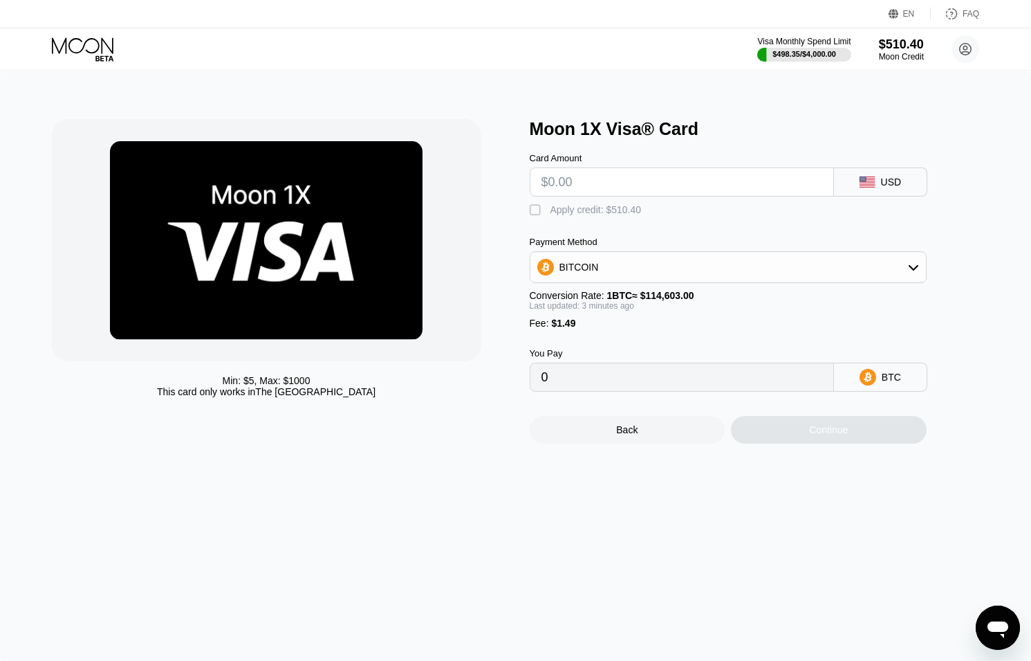
click at [539, 206] on div "" at bounding box center [537, 210] width 14 height 14
click at [574, 187] on input "text" at bounding box center [682, 182] width 281 height 28
type input "$505"
click at [779, 428] on div "Continue" at bounding box center [829, 430] width 196 height 28
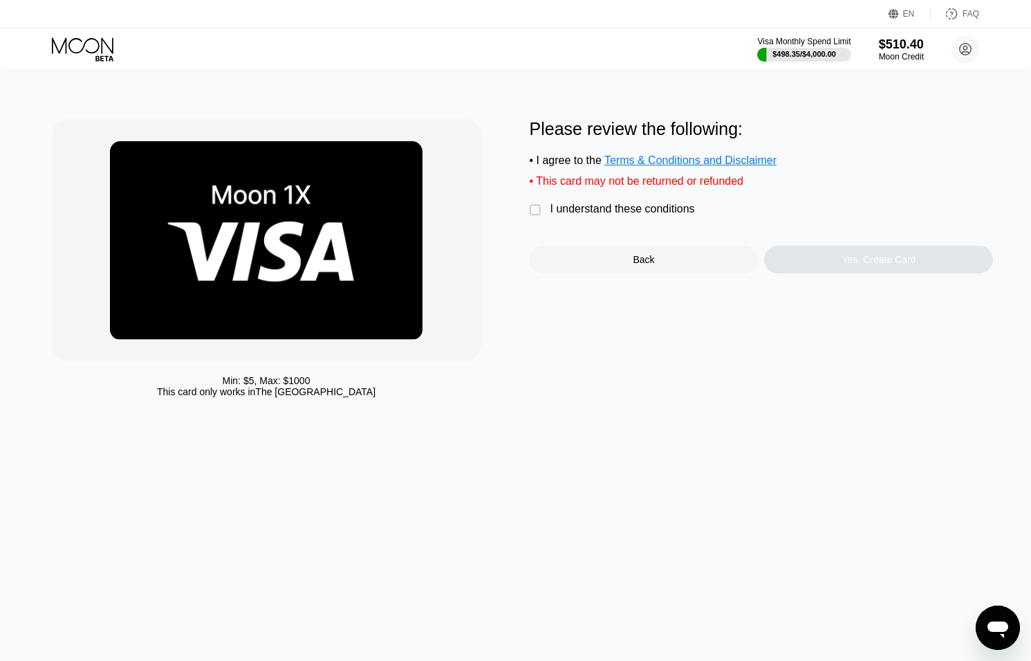
click at [530, 211] on div "" at bounding box center [537, 210] width 14 height 14
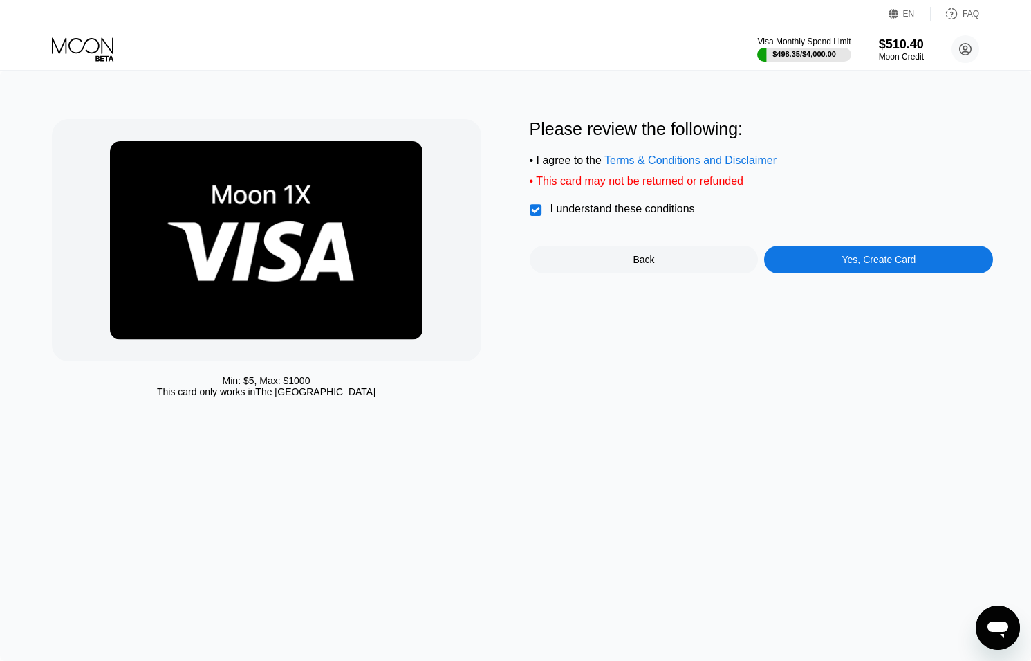
click at [876, 264] on div "Yes, Create Card" at bounding box center [880, 259] width 74 height 11
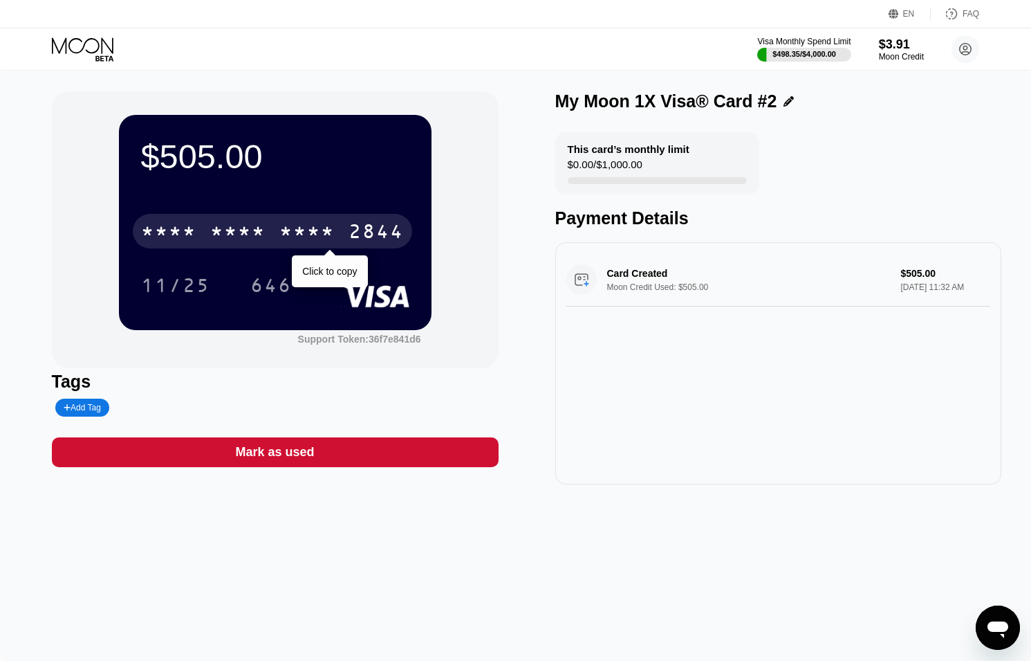
click at [383, 232] on div "2844" at bounding box center [376, 233] width 55 height 22
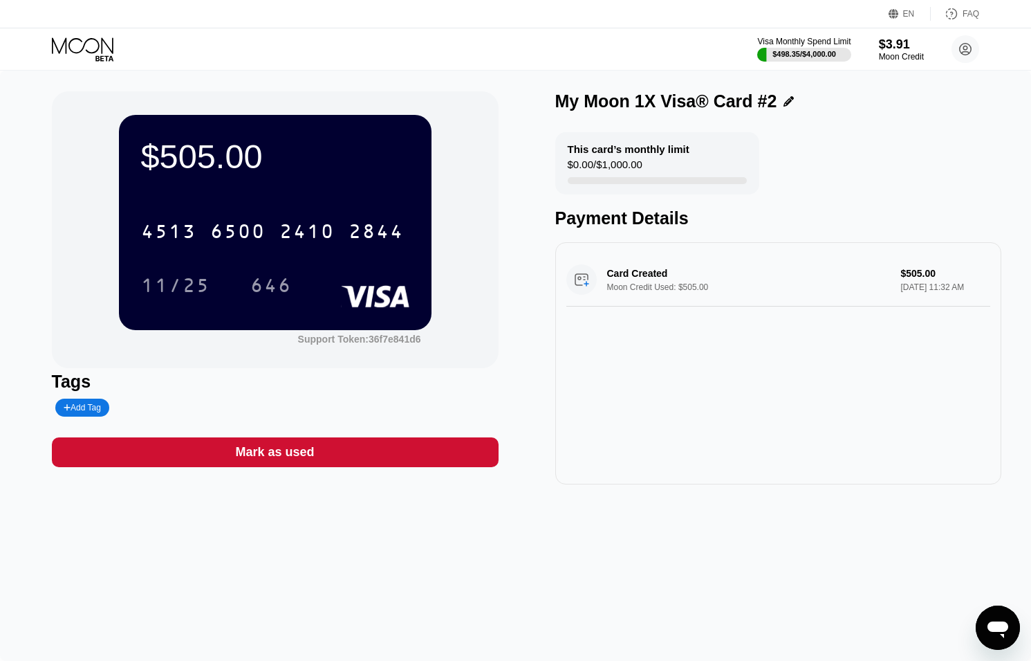
click at [71, 57] on icon at bounding box center [84, 49] width 64 height 24
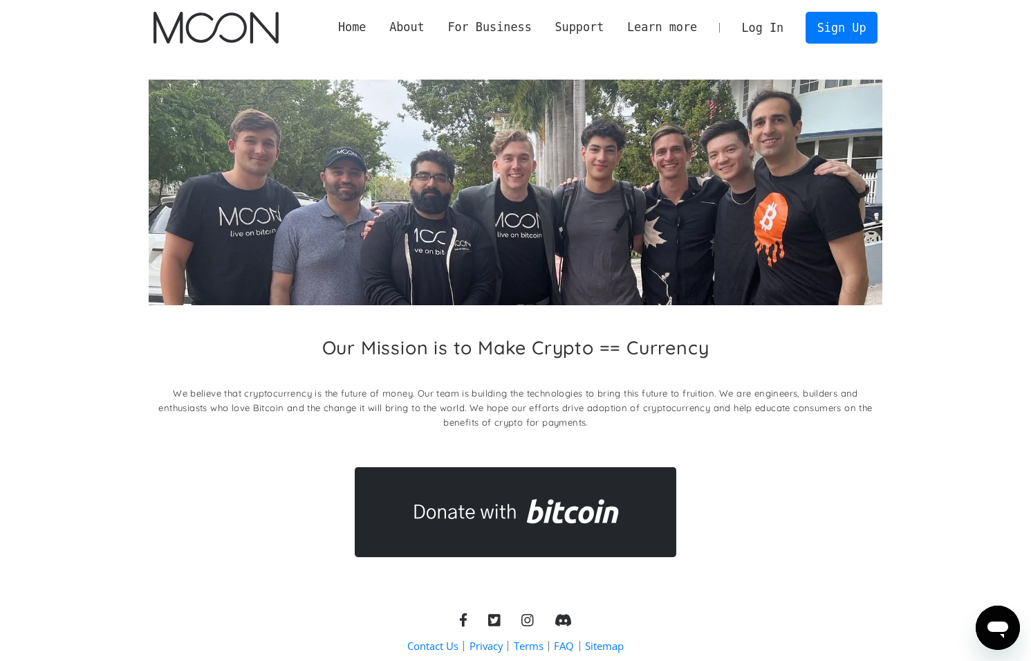
scroll to position [57, 0]
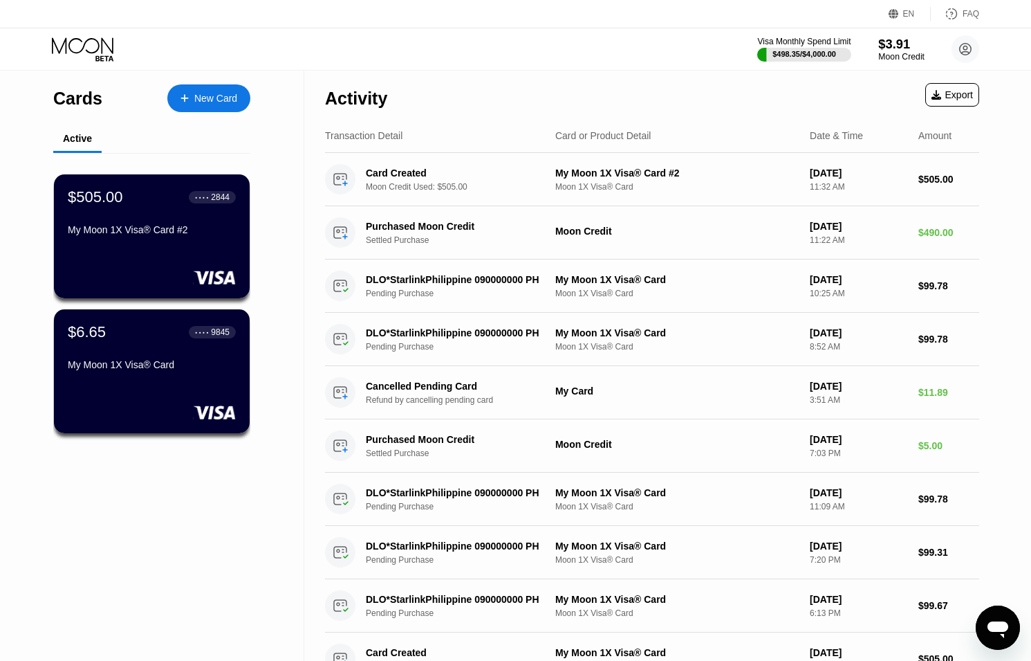
click at [901, 50] on div "$3.91" at bounding box center [902, 44] width 46 height 15
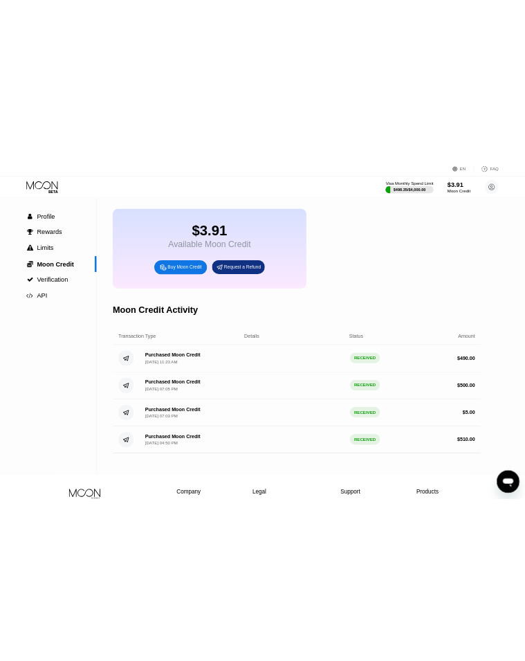
scroll to position [75, 0]
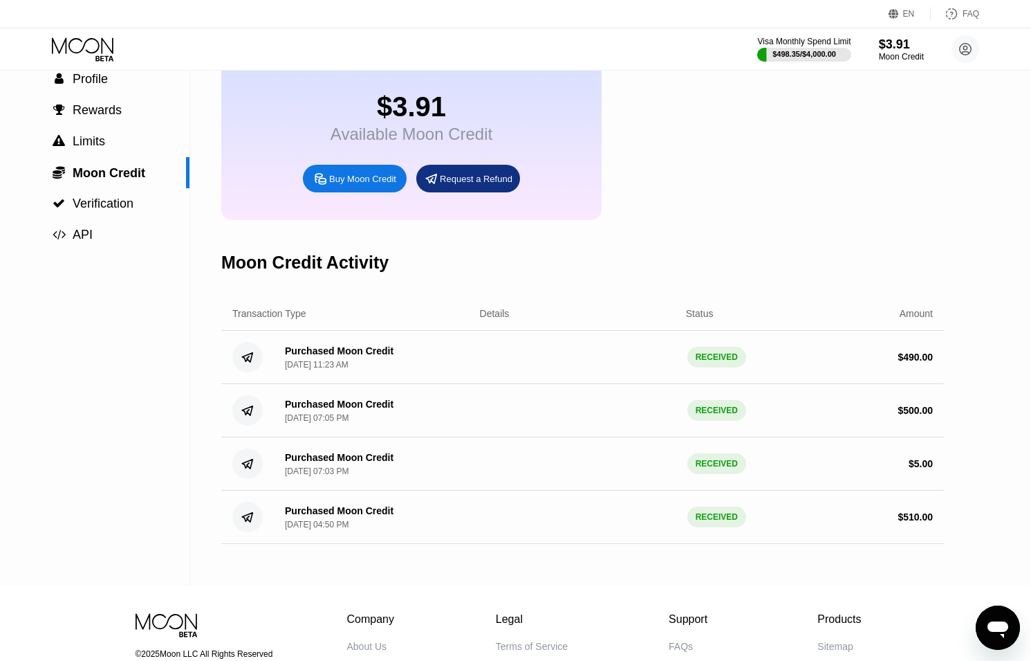
click at [337, 182] on div "Buy Moon Credit" at bounding box center [362, 179] width 67 height 12
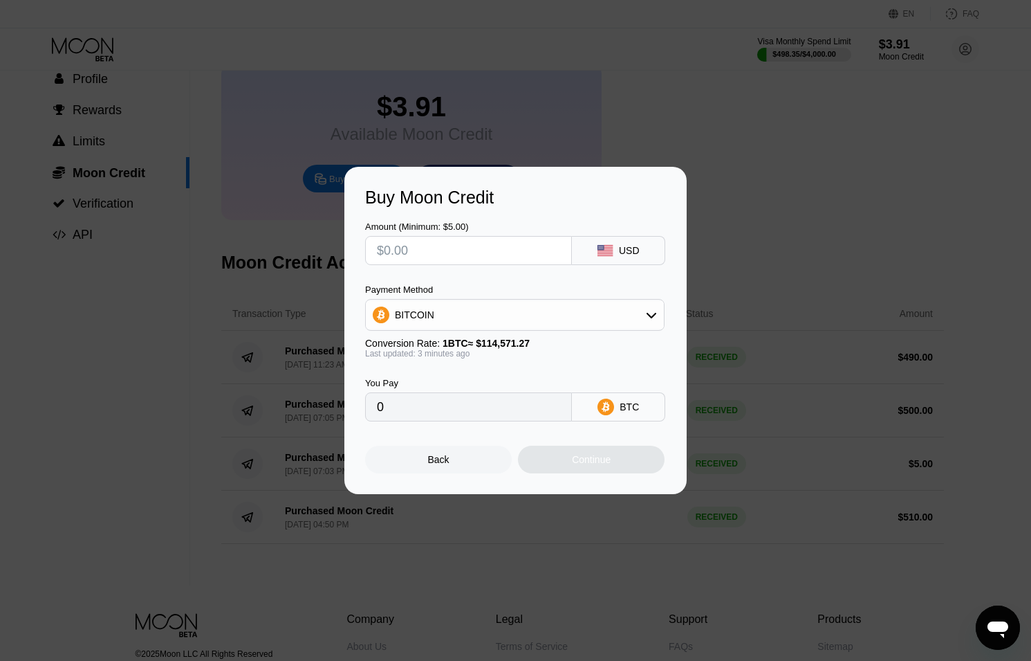
drag, startPoint x: 441, startPoint y: 445, endPoint x: 442, endPoint y: 452, distance: 7.6
click at [441, 445] on div "Back Continue" at bounding box center [515, 447] width 301 height 52
click at [442, 455] on div "Back" at bounding box center [438, 459] width 21 height 11
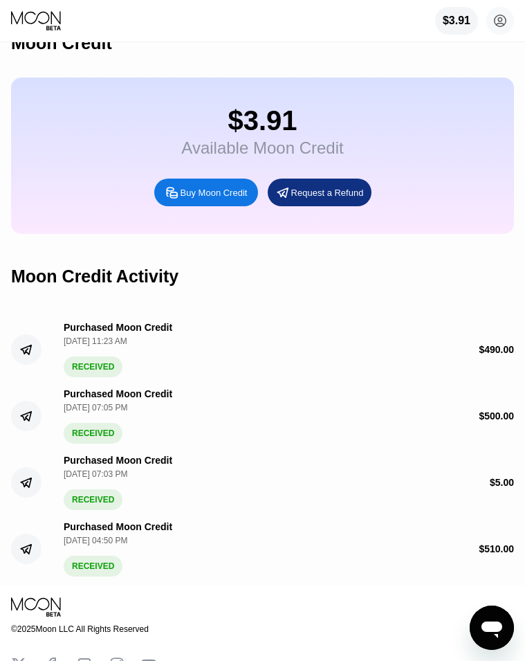
click at [30, 8] on div "$3.91 [EMAIL_ADDRESS][DOMAIN_NAME]  Home Settings Support Careers About Us Log…" at bounding box center [262, 21] width 525 height 42
click at [30, 13] on icon at bounding box center [37, 20] width 52 height 21
